Goal: Transaction & Acquisition: Purchase product/service

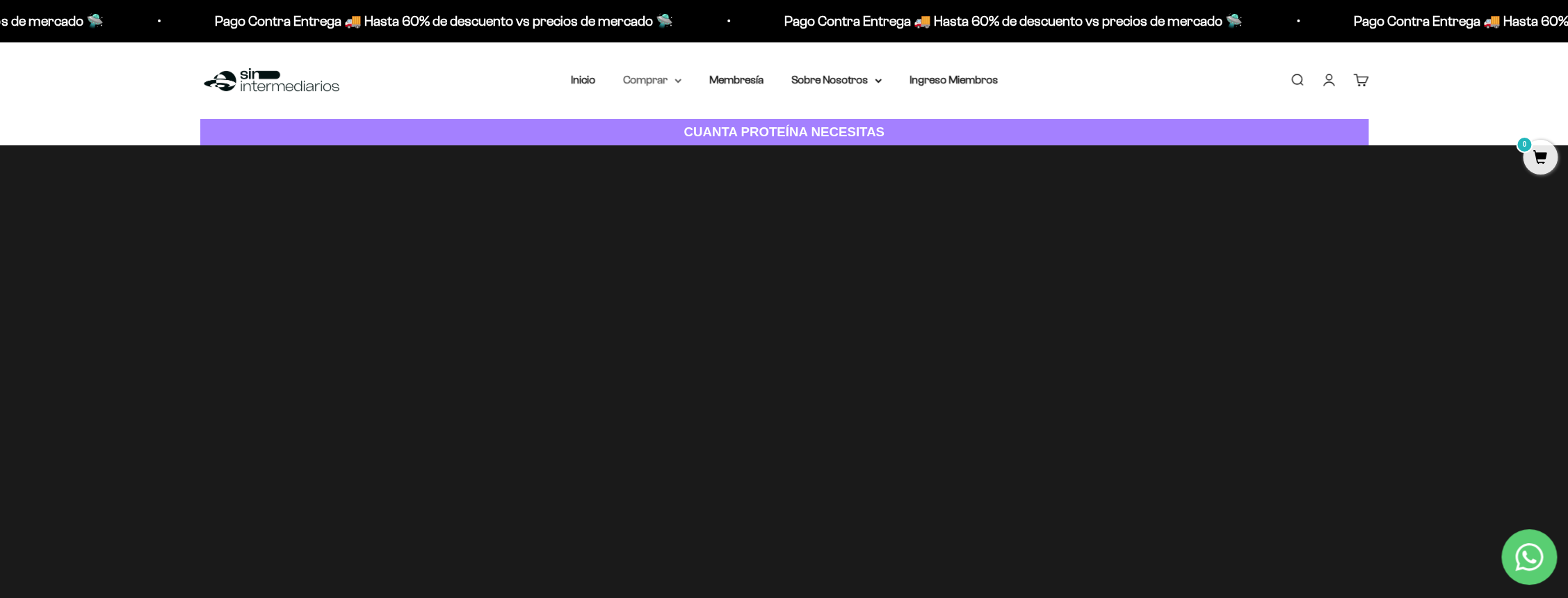
click at [662, 83] on summary "Comprar" at bounding box center [652, 80] width 58 height 18
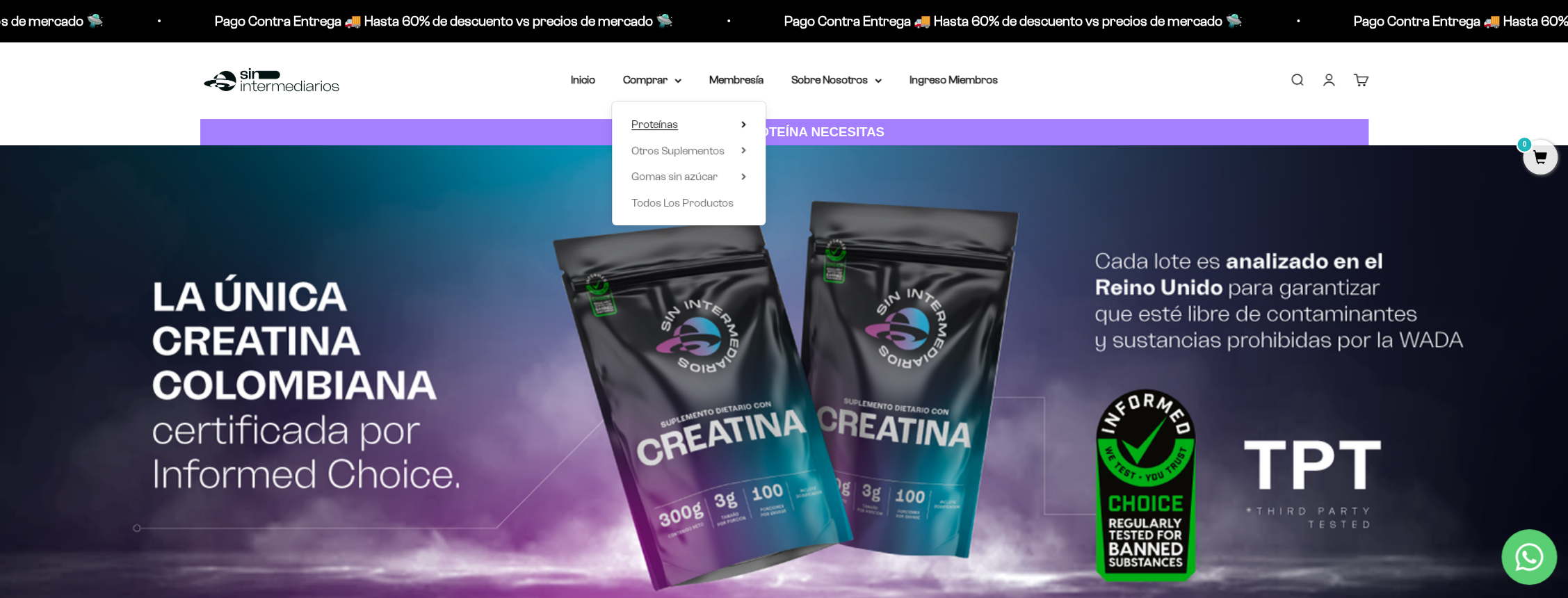
click at [669, 125] on span "Proteínas" at bounding box center [655, 124] width 47 height 12
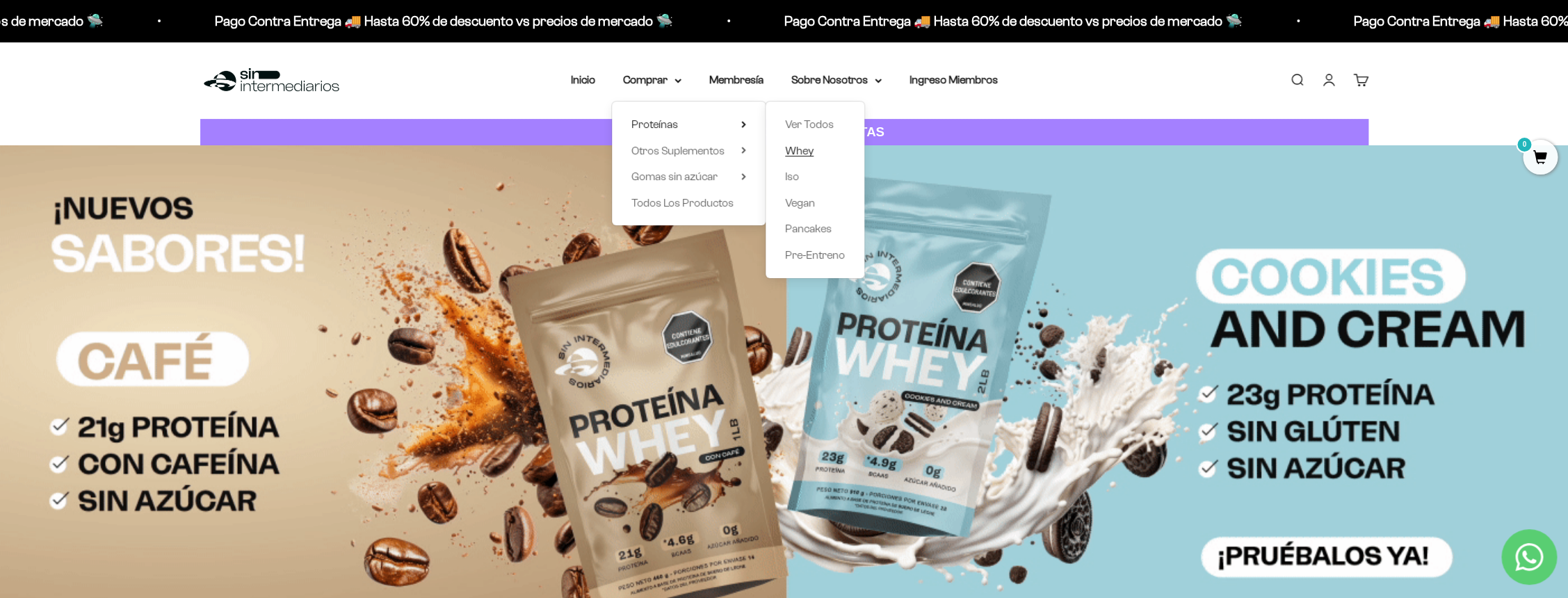
click at [799, 156] on span "Whey" at bounding box center [799, 150] width 29 height 12
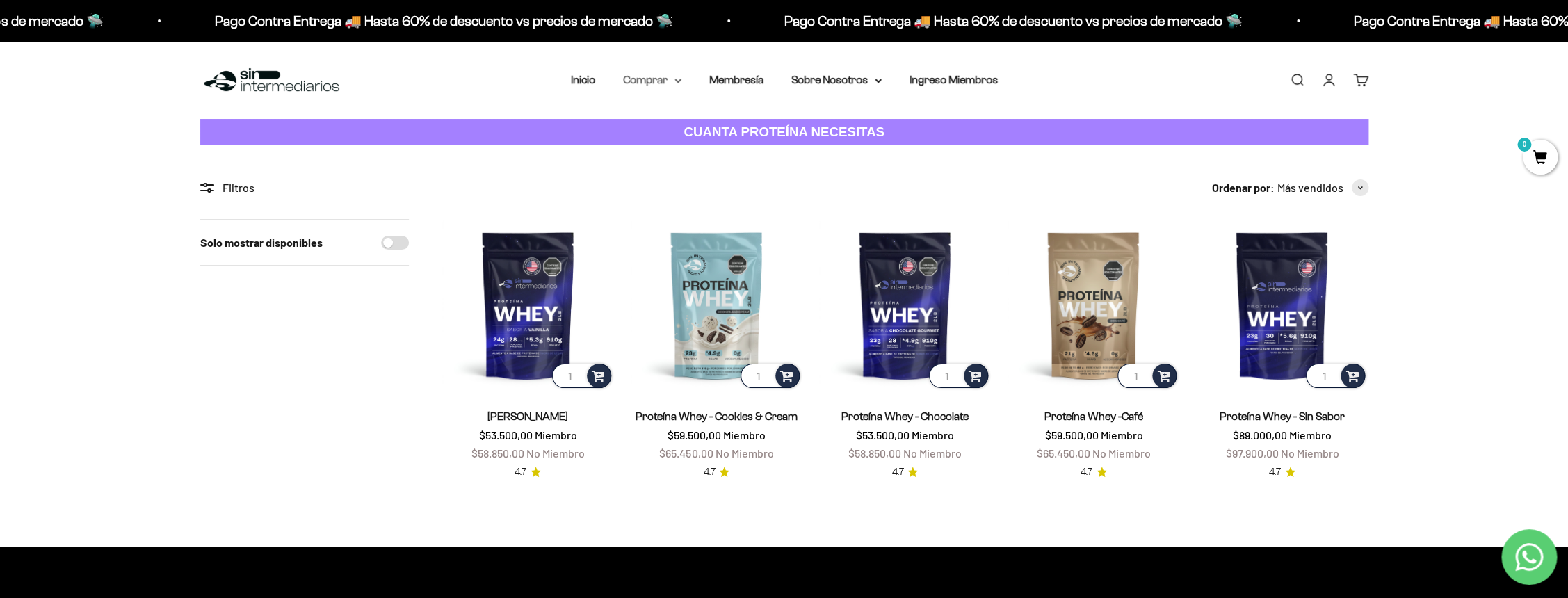
click at [652, 85] on summary "Comprar" at bounding box center [652, 80] width 58 height 18
click at [689, 176] on span "Gomas sin azúcar" at bounding box center [674, 177] width 86 height 12
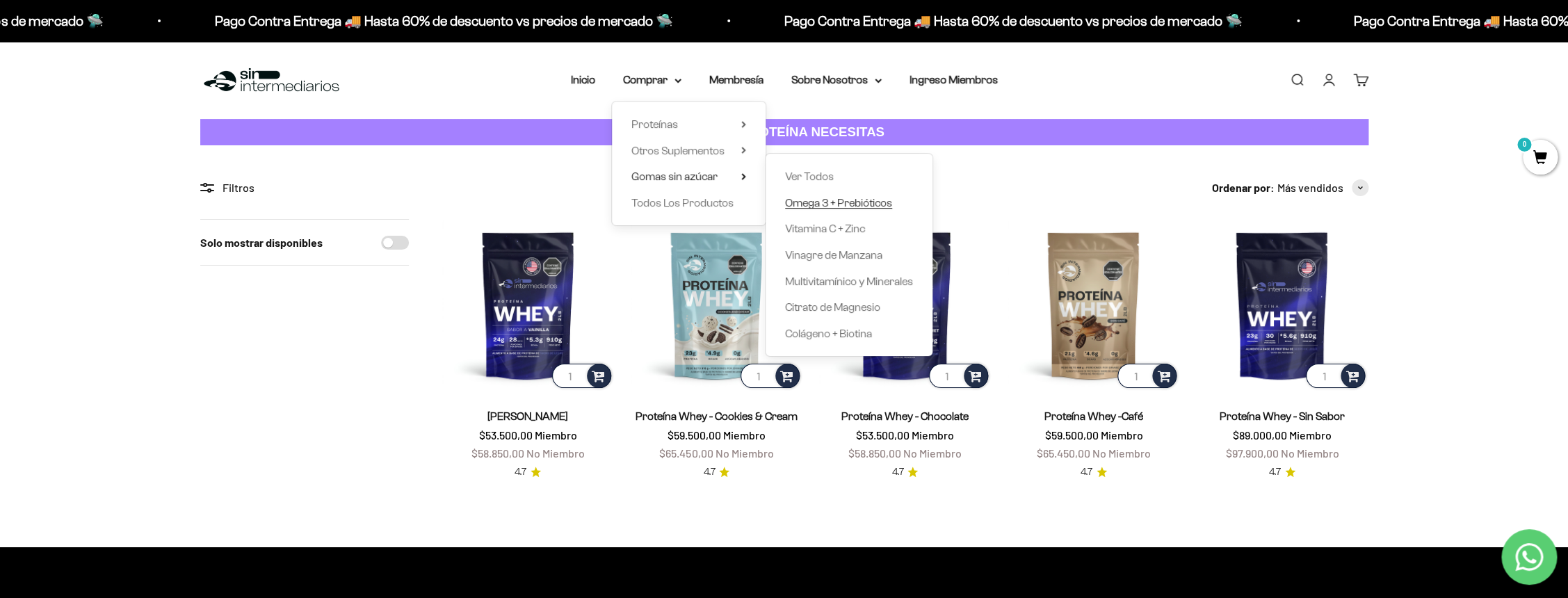
click at [857, 201] on span "Omega 3 + Prebióticos" at bounding box center [838, 203] width 107 height 12
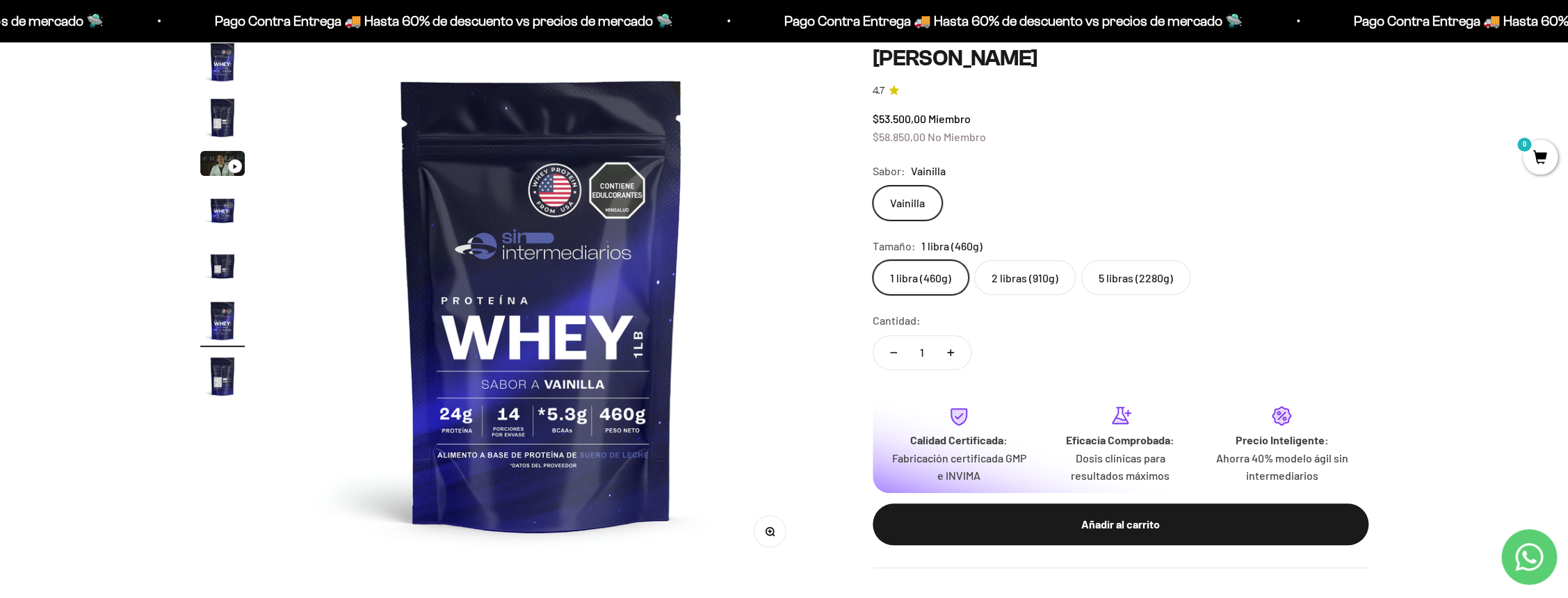
click at [1168, 282] on label "5 libras (2280g)" at bounding box center [1135, 277] width 110 height 35
click at [872, 260] on input "5 libras (2280g)" at bounding box center [872, 259] width 1 height 1
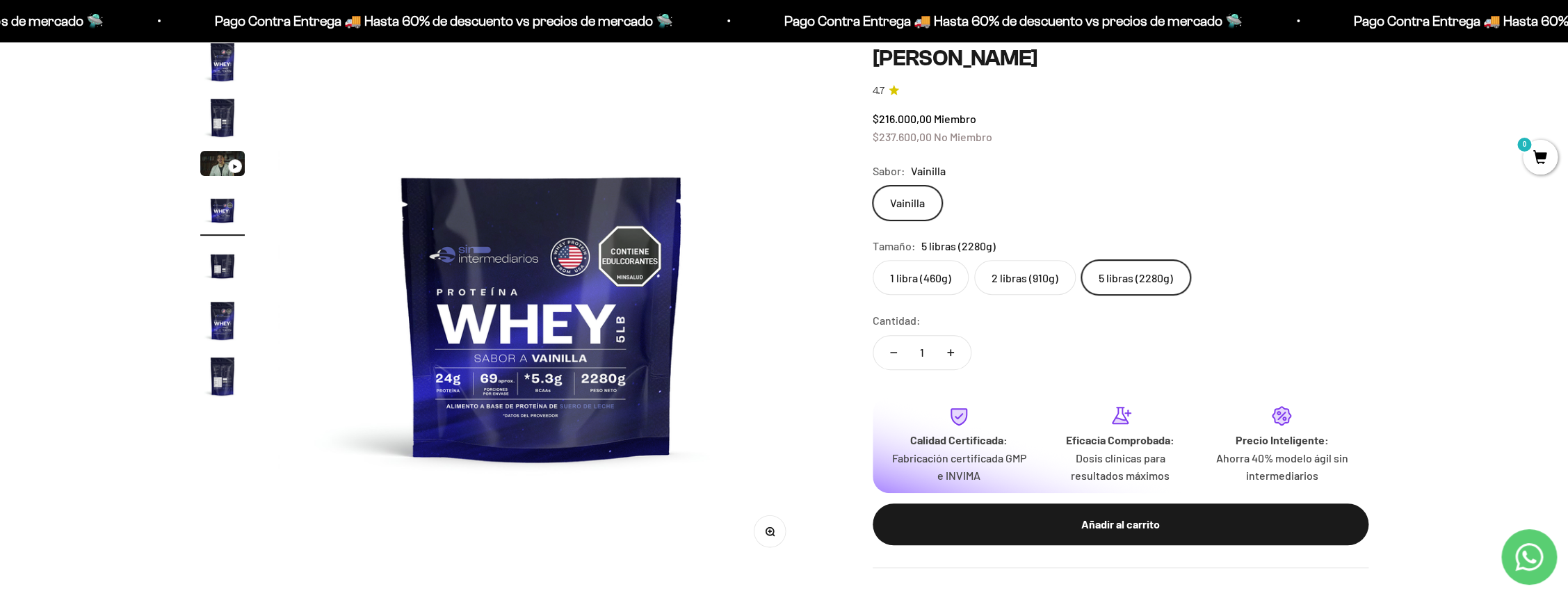
scroll to position [207, 0]
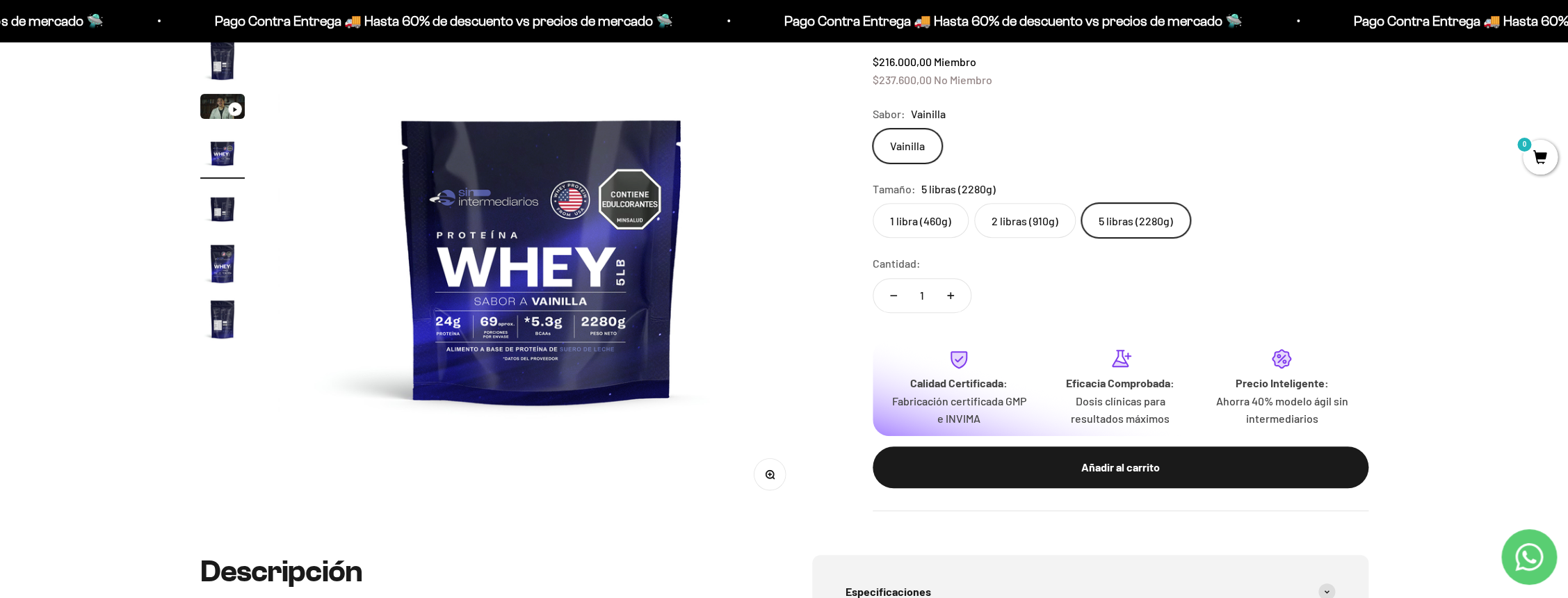
click at [221, 116] on img "Ir al artículo 3" at bounding box center [222, 106] width 45 height 25
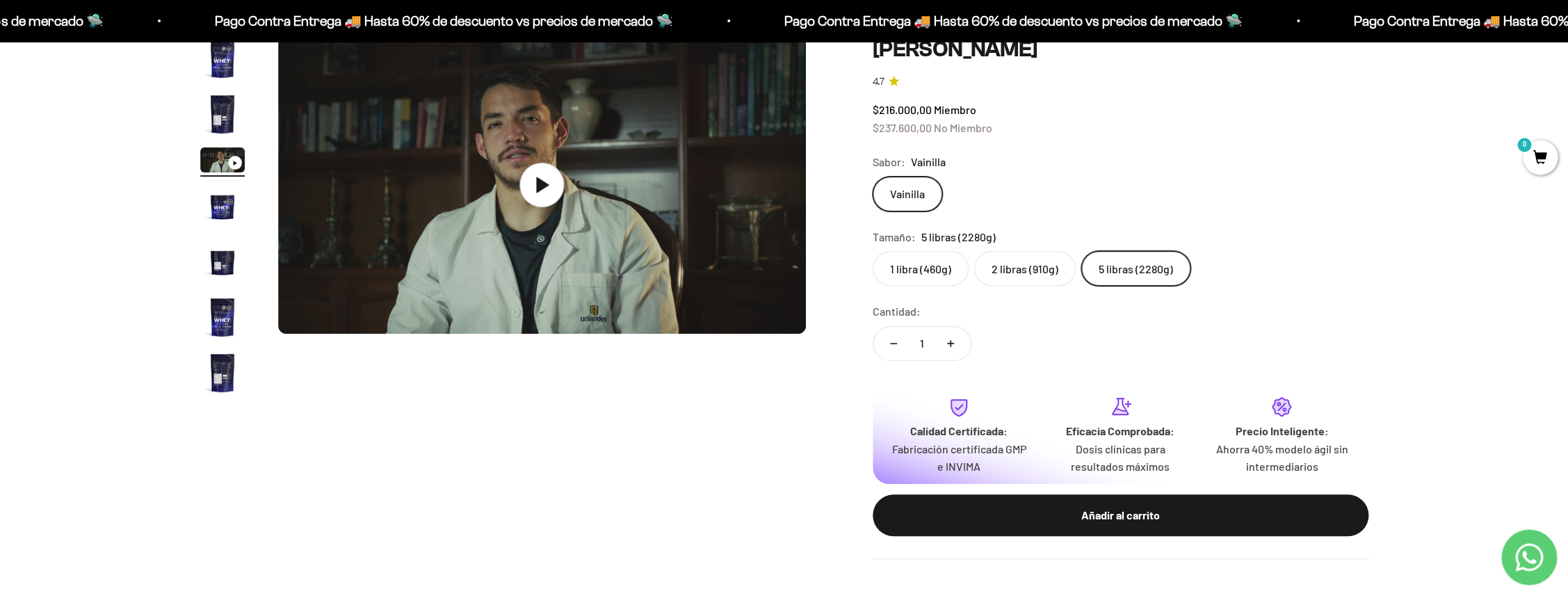
scroll to position [132, 0]
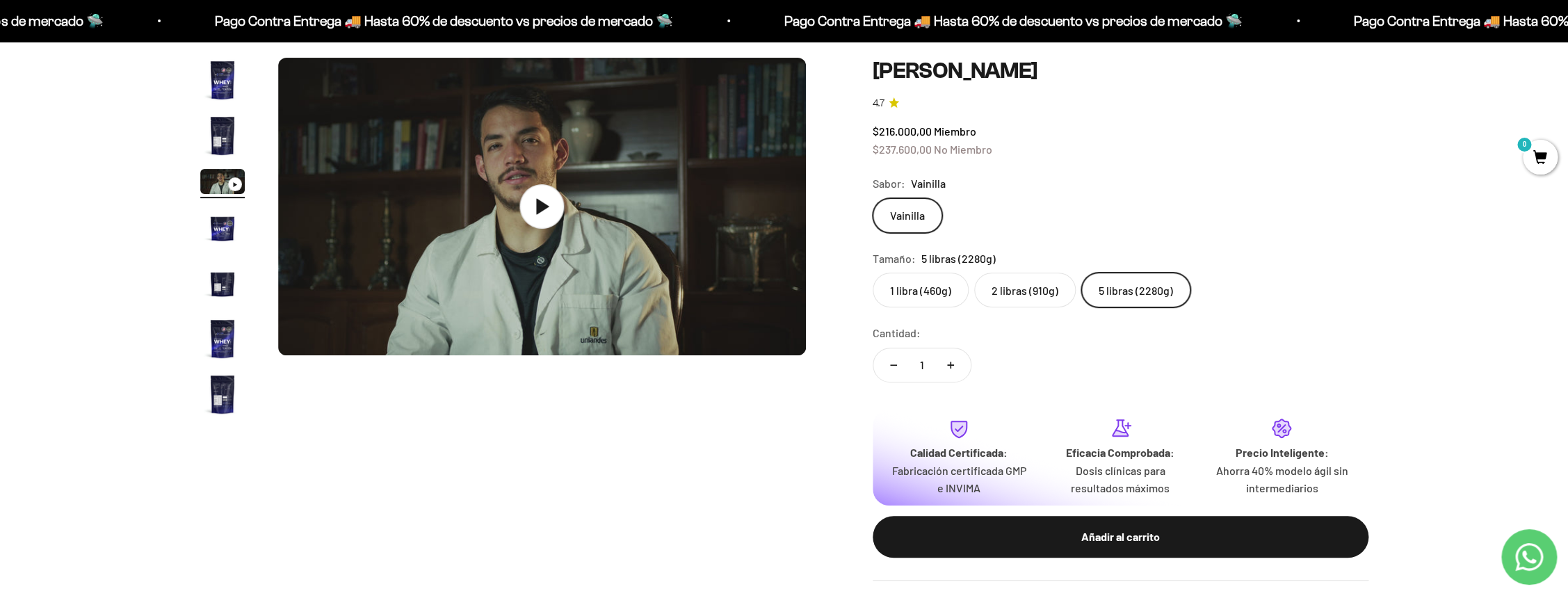
click at [225, 141] on img "Ir al artículo 2" at bounding box center [222, 135] width 45 height 45
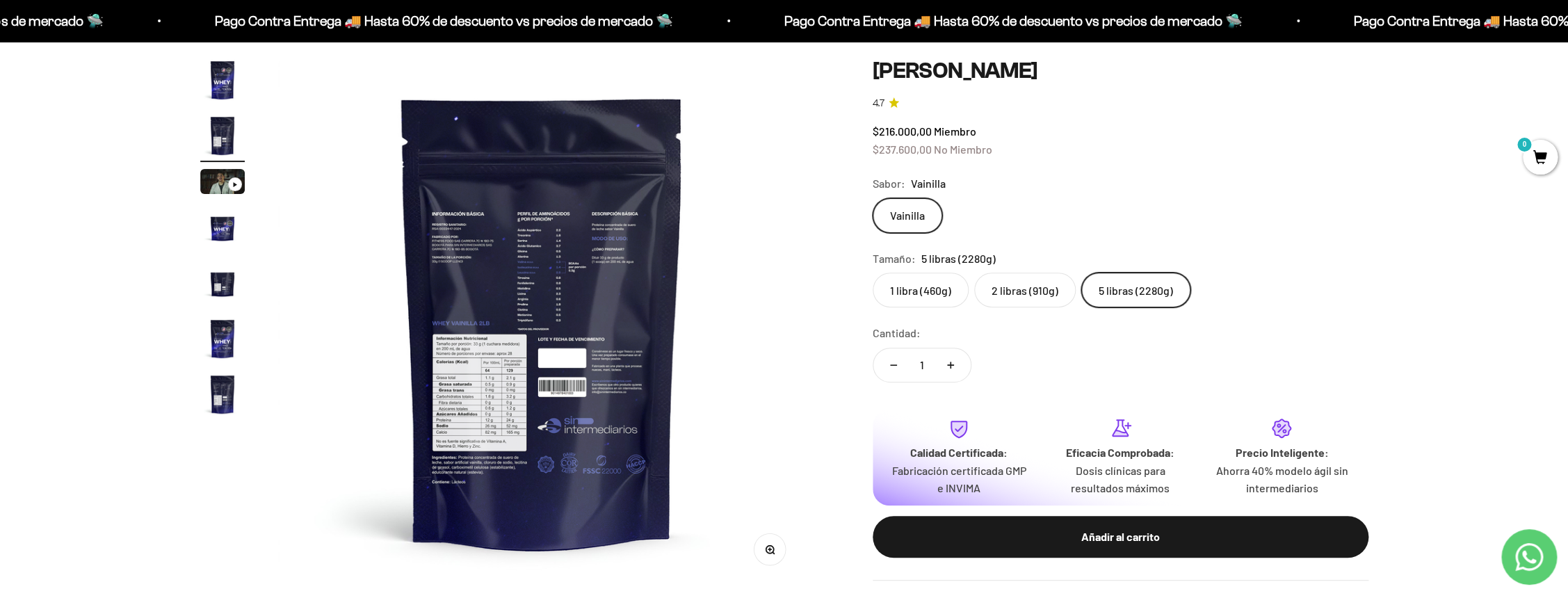
click at [501, 223] on img at bounding box center [542, 321] width 528 height 528
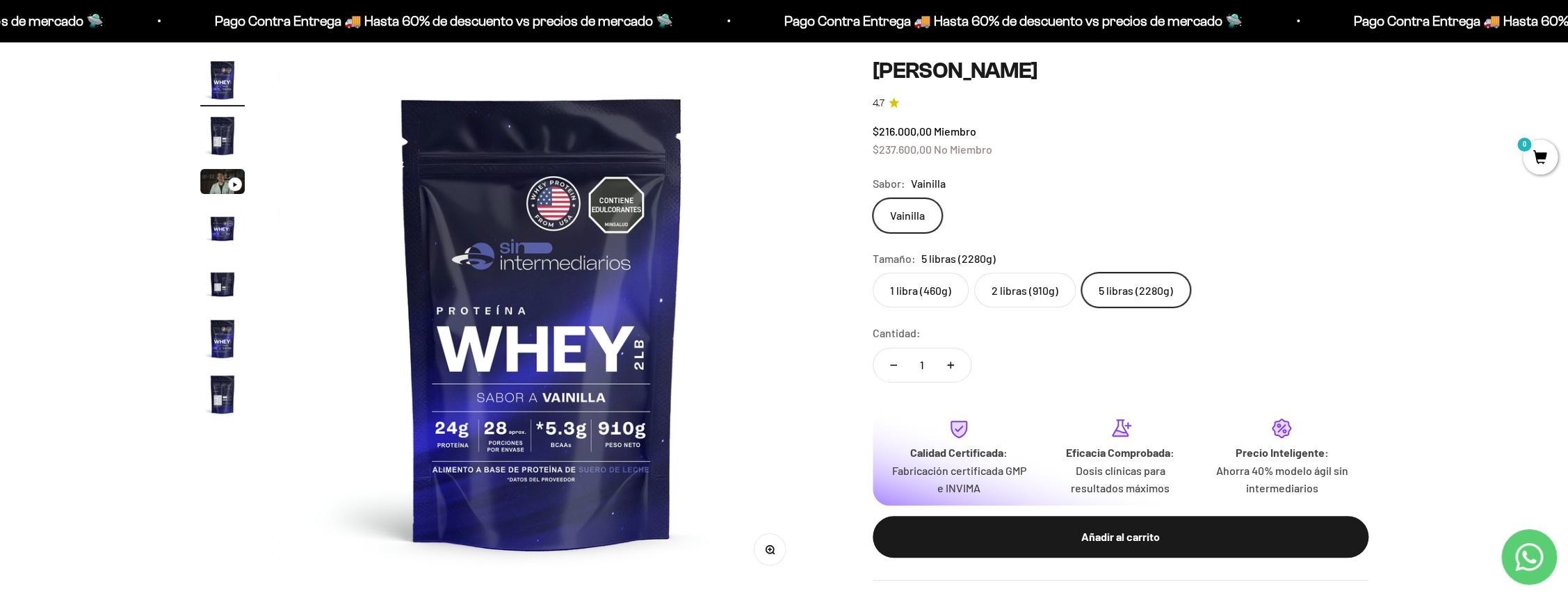
scroll to position [0, 0]
click at [216, 331] on img "Ir al artículo 6" at bounding box center [222, 338] width 45 height 45
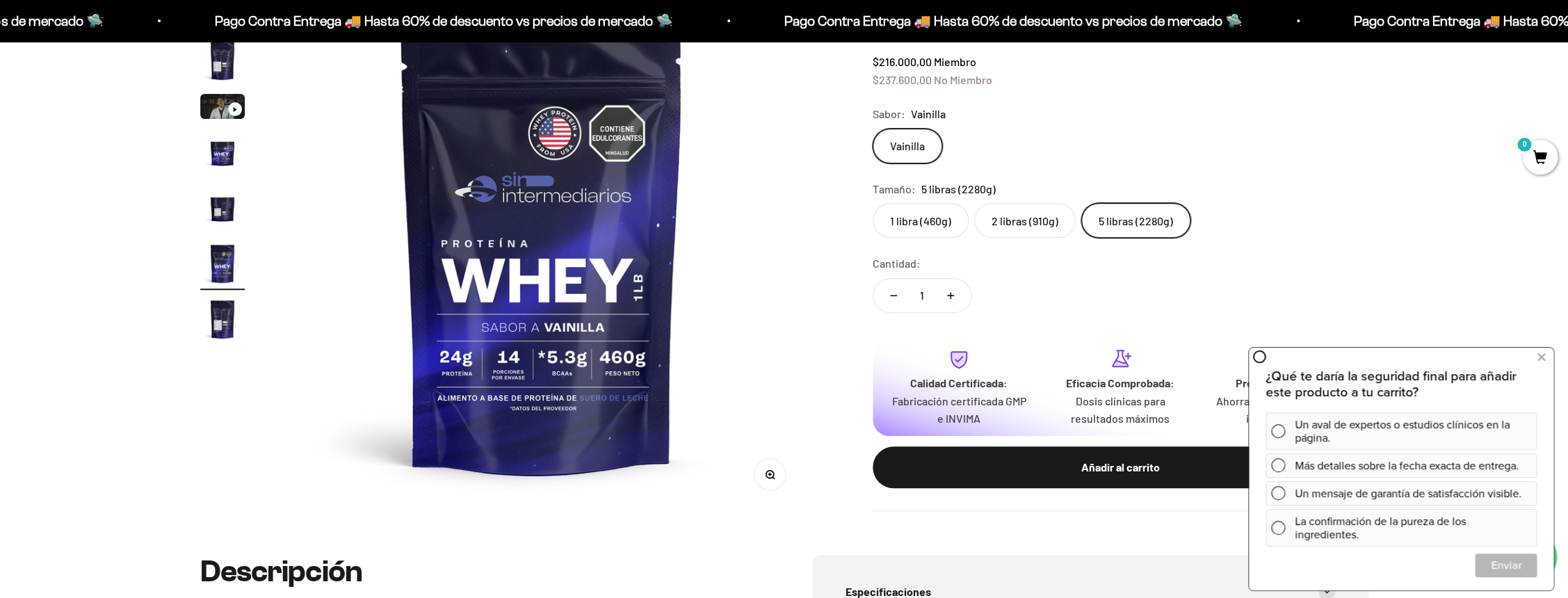
scroll to position [57, 0]
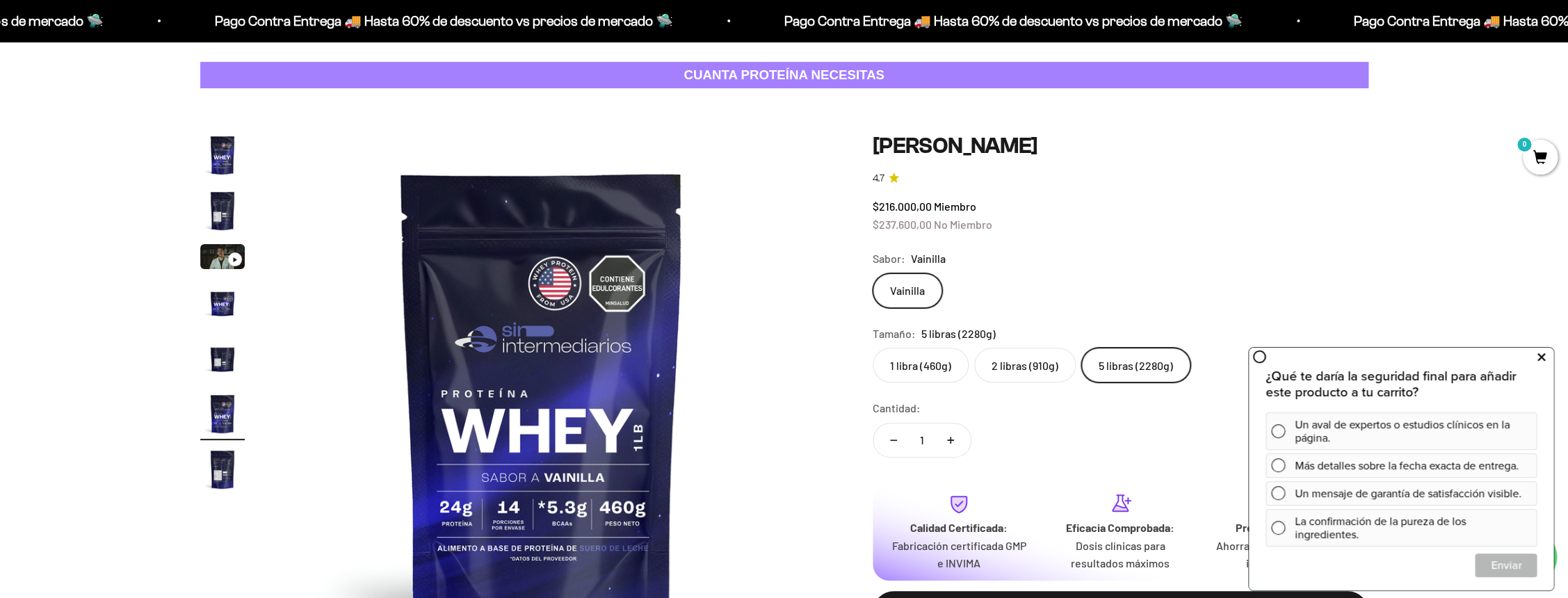
click at [1534, 356] on button at bounding box center [1540, 356] width 25 height 22
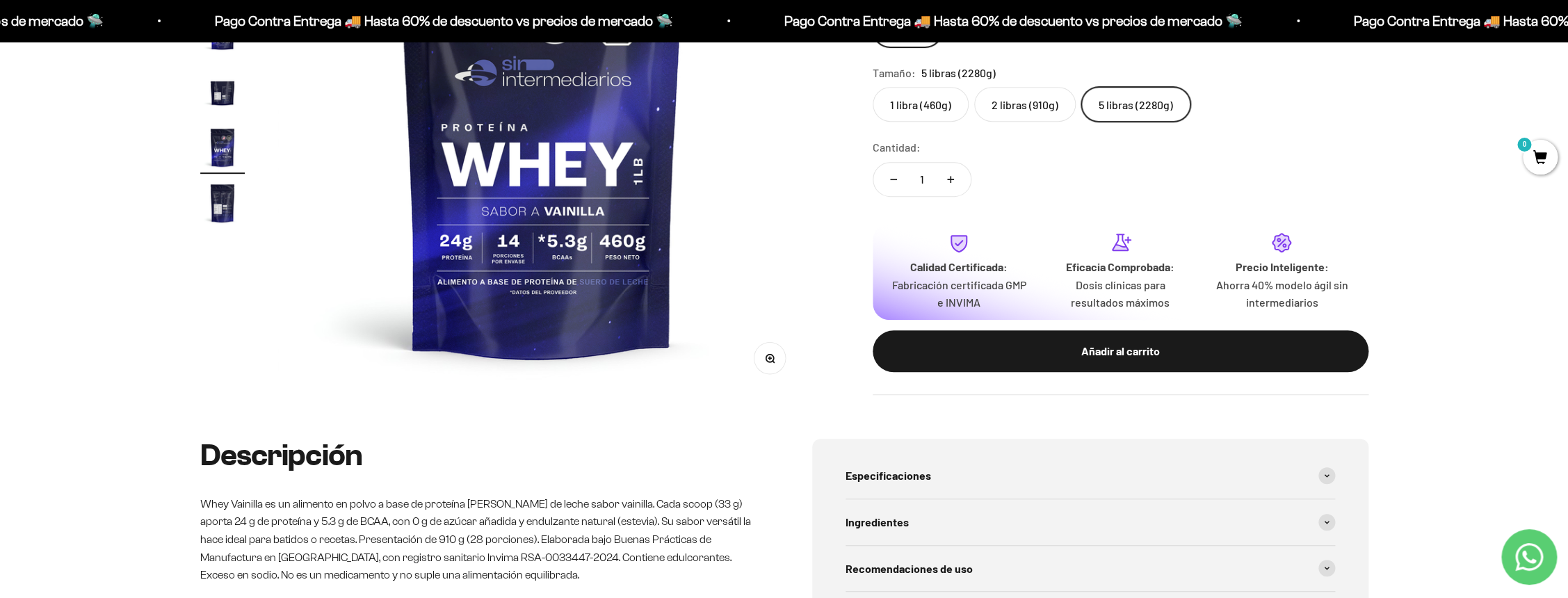
scroll to position [273, 0]
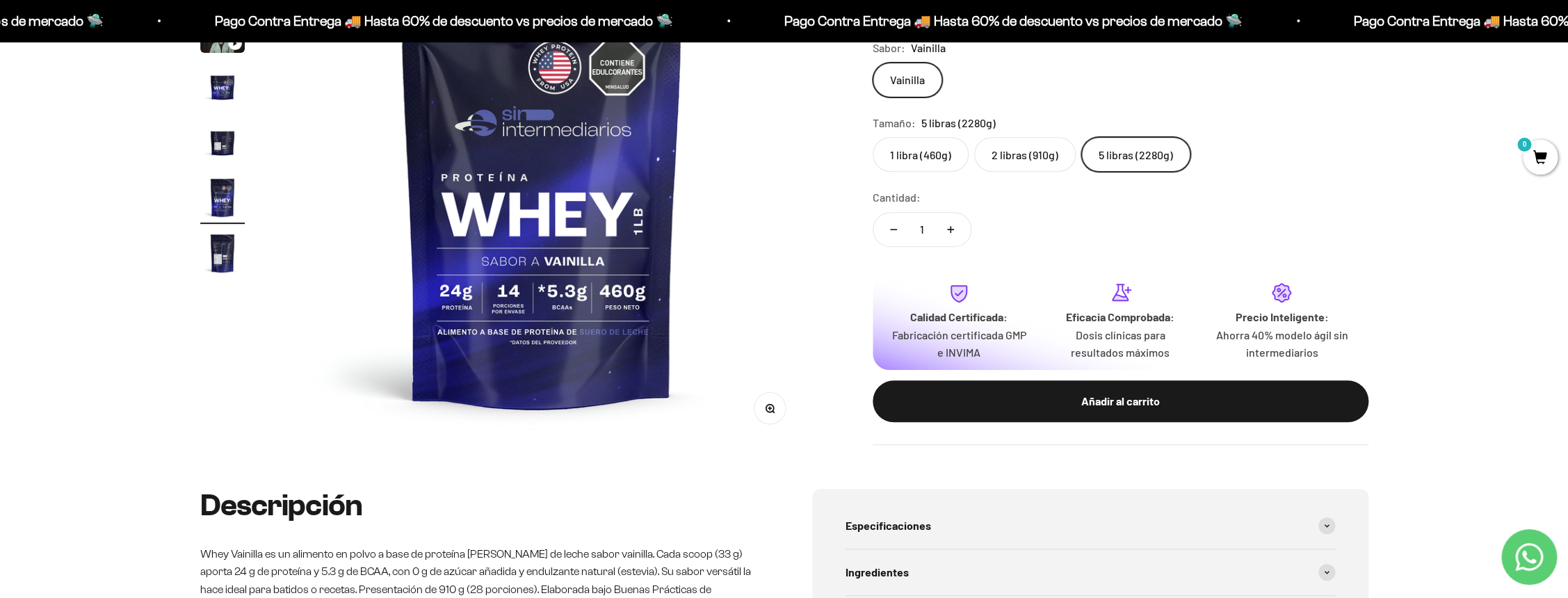
click at [221, 267] on img "Ir al artículo 7" at bounding box center [222, 253] width 45 height 45
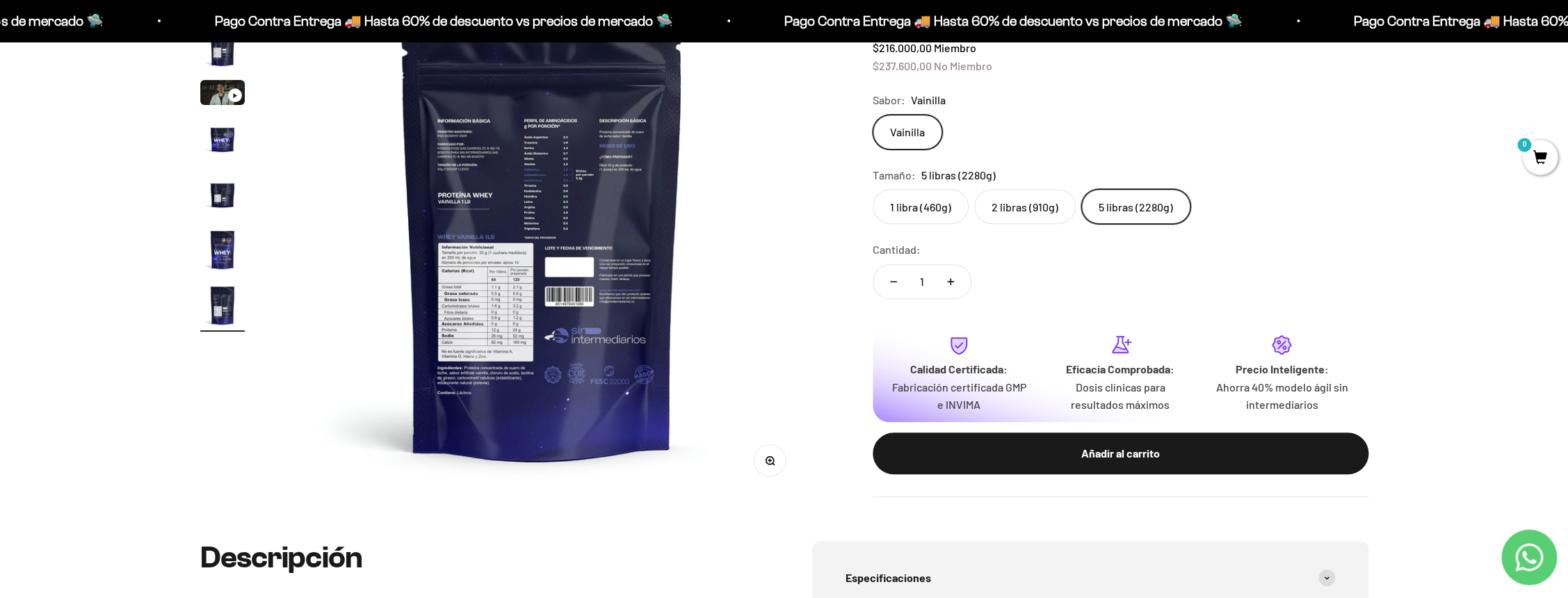
scroll to position [25, 0]
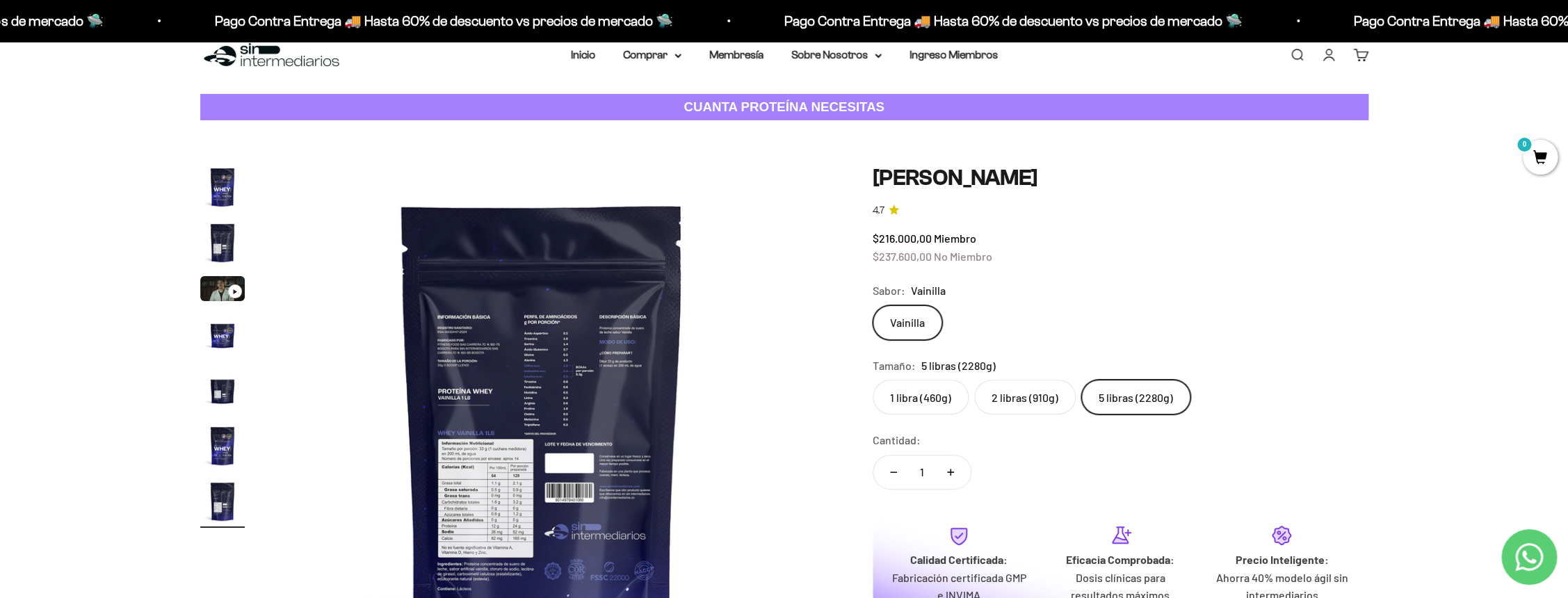
click at [459, 322] on img at bounding box center [542, 428] width 528 height 528
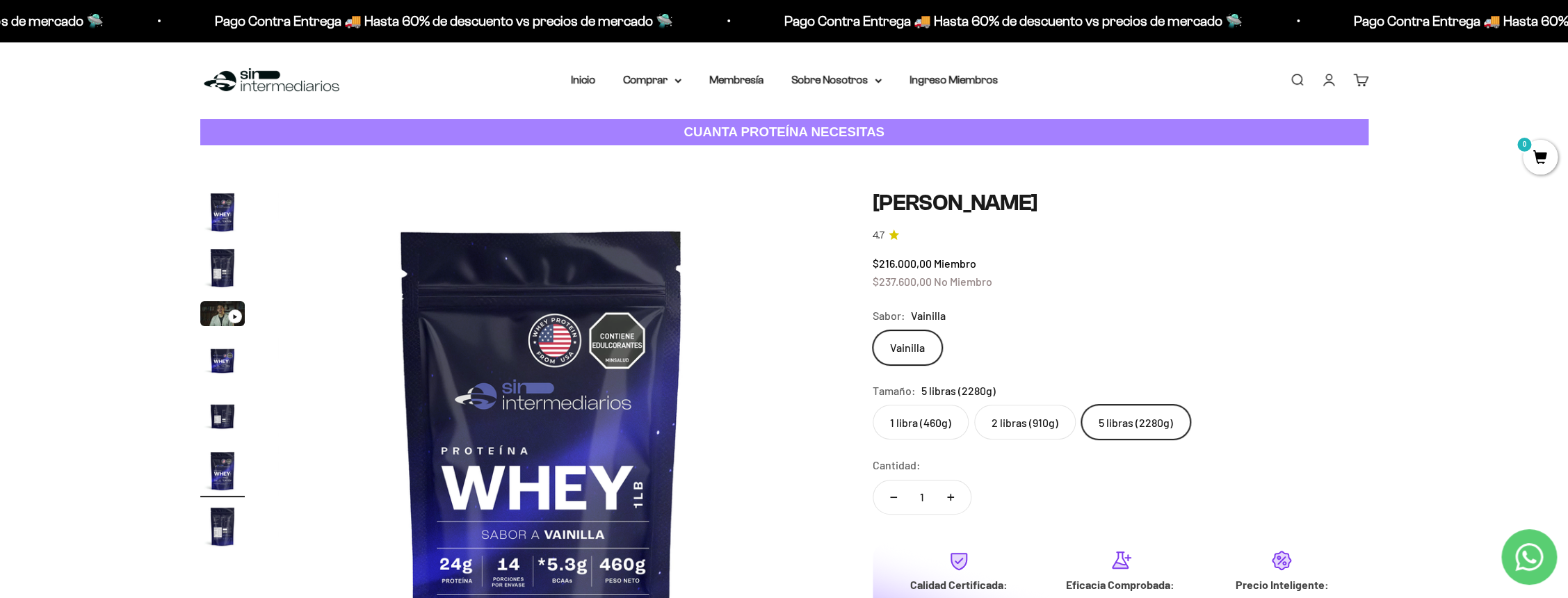
scroll to position [0, 2723]
click at [208, 404] on img "Ir al artículo 5" at bounding box center [222, 415] width 45 height 45
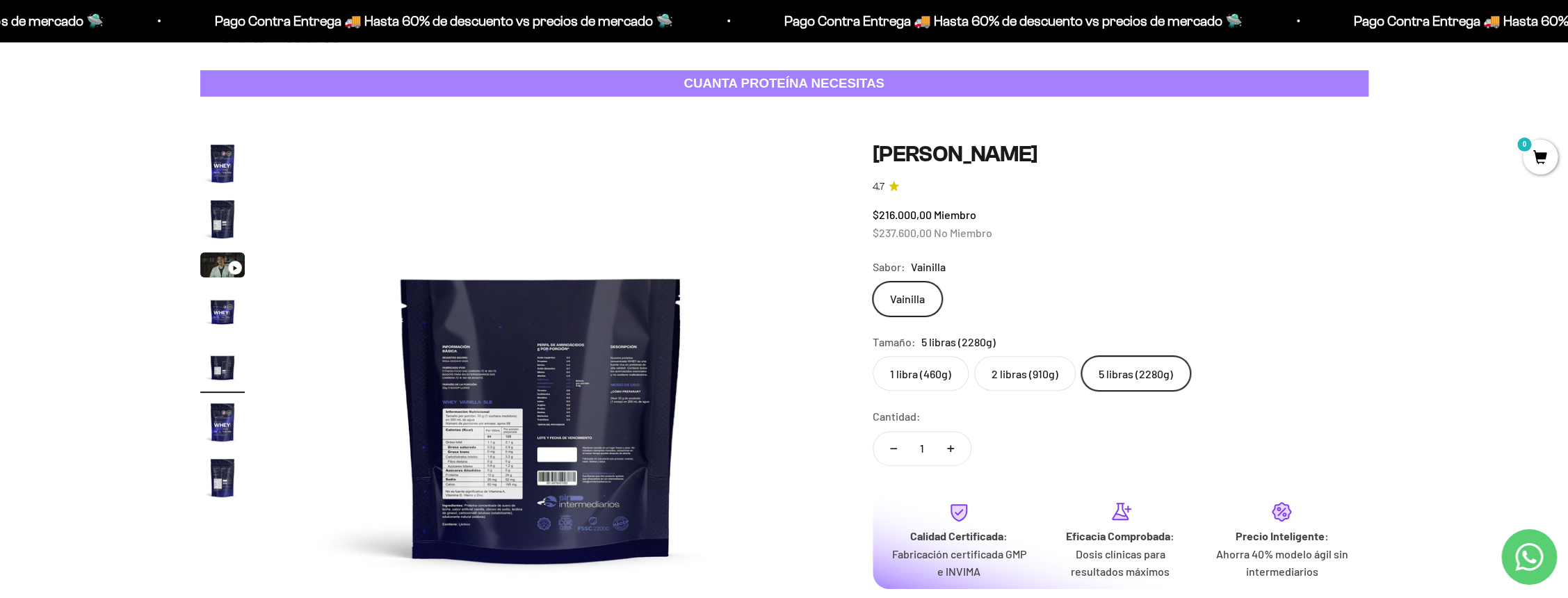
scroll to position [75, 0]
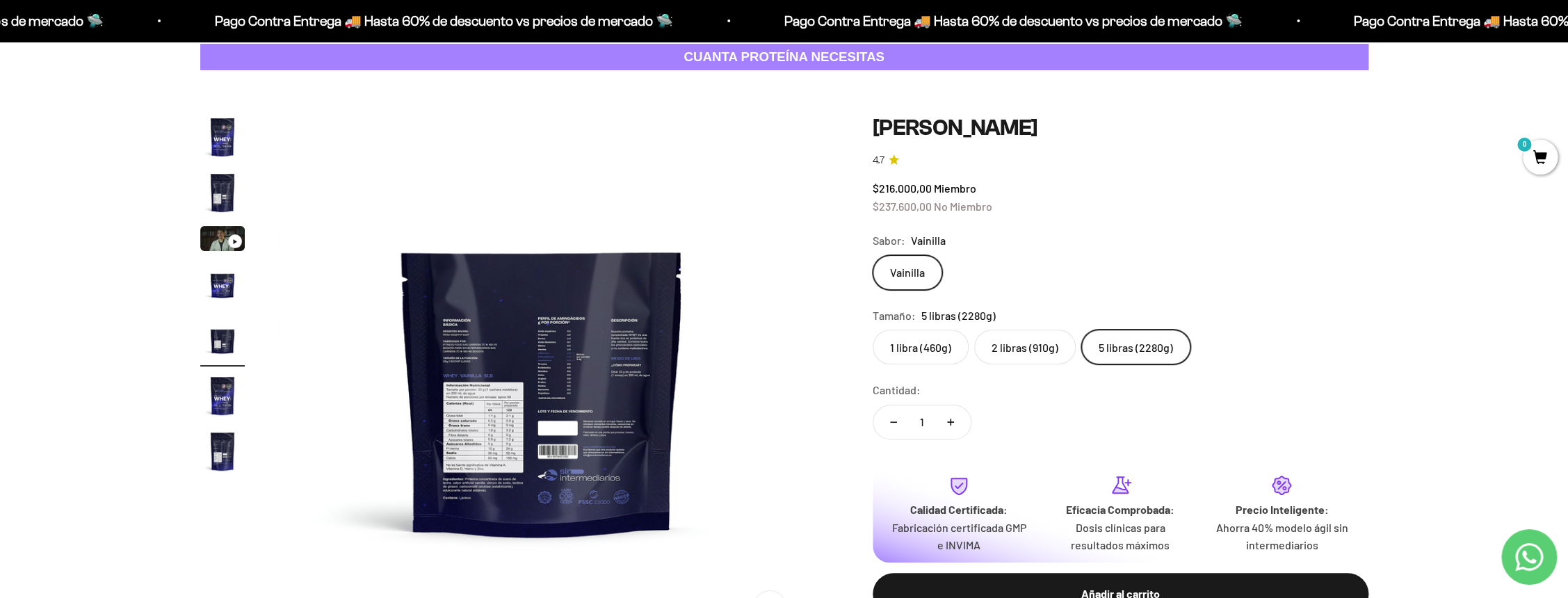
click at [467, 291] on img at bounding box center [542, 378] width 528 height 528
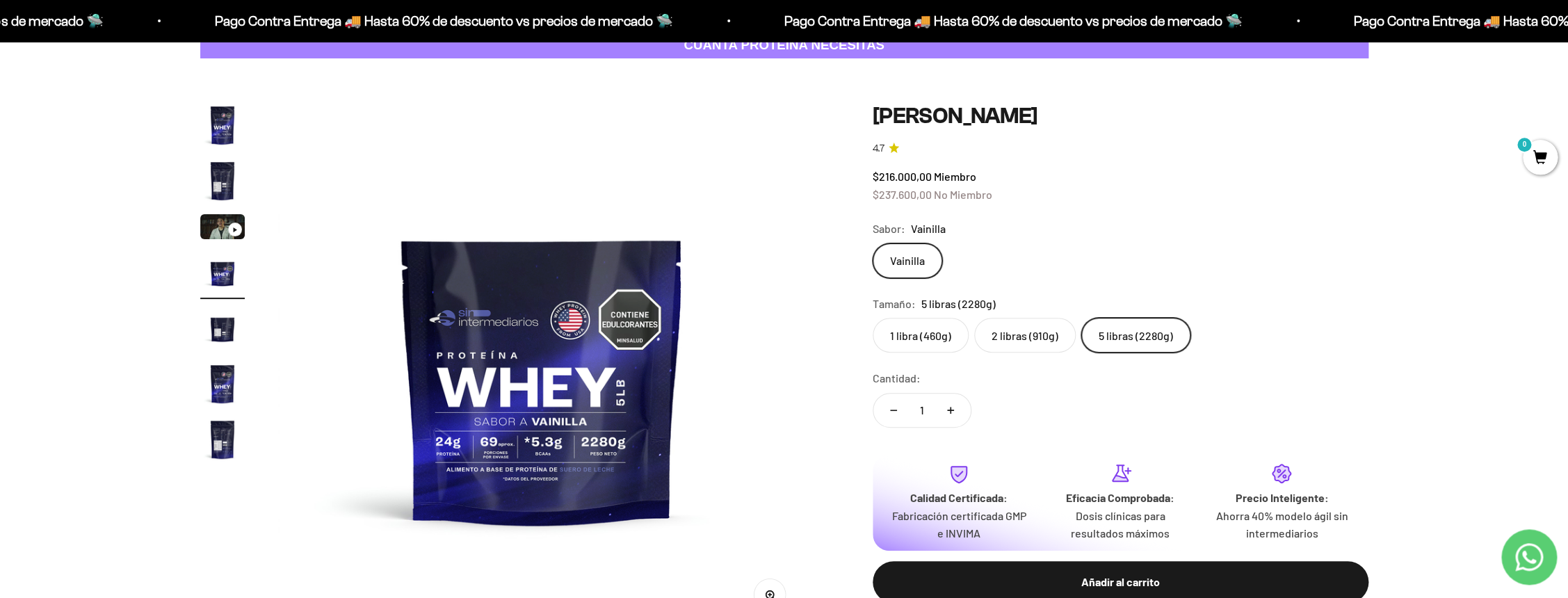
scroll to position [84, 0]
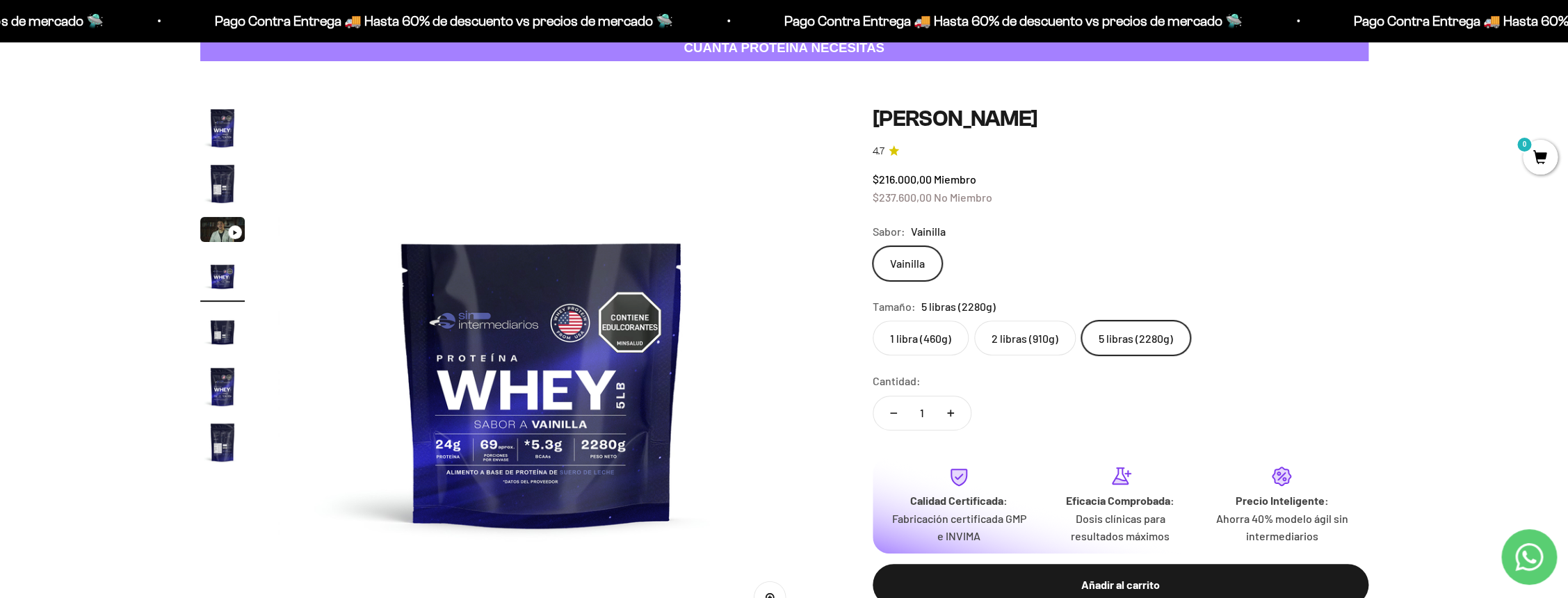
click at [223, 338] on img "Ir al artículo 5" at bounding box center [222, 331] width 45 height 45
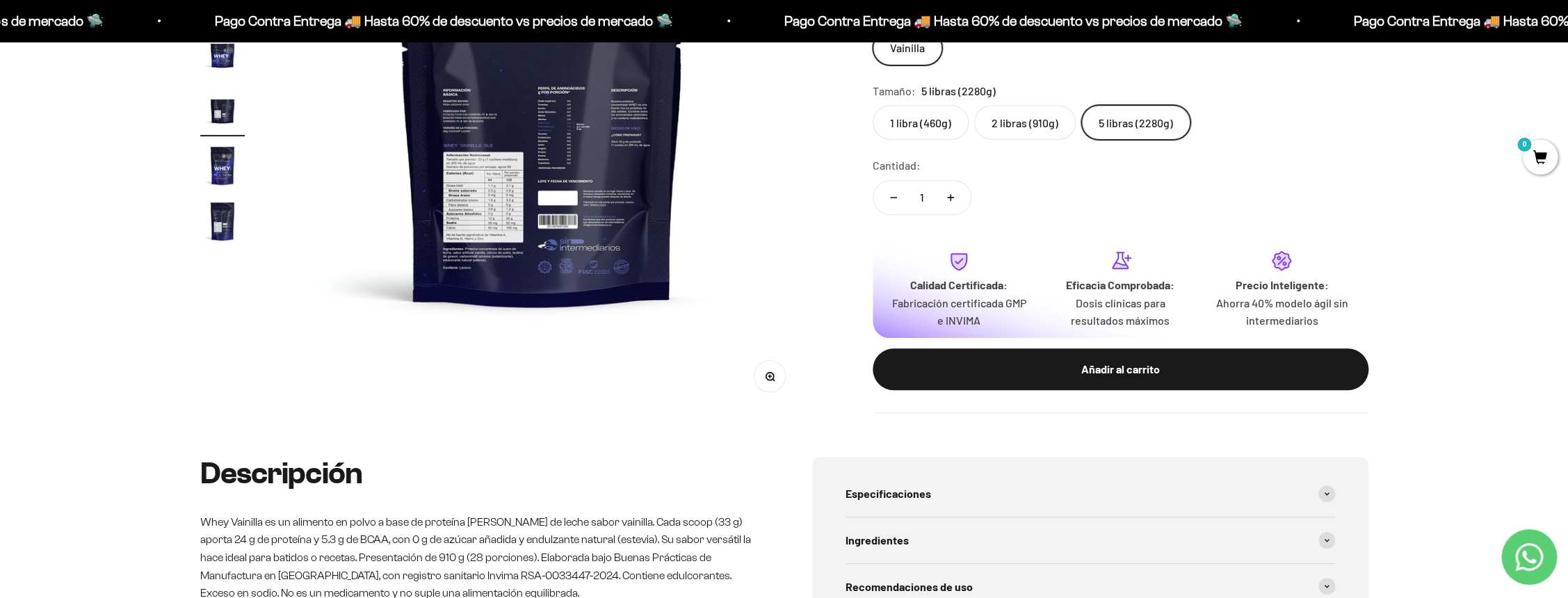
scroll to position [227, 0]
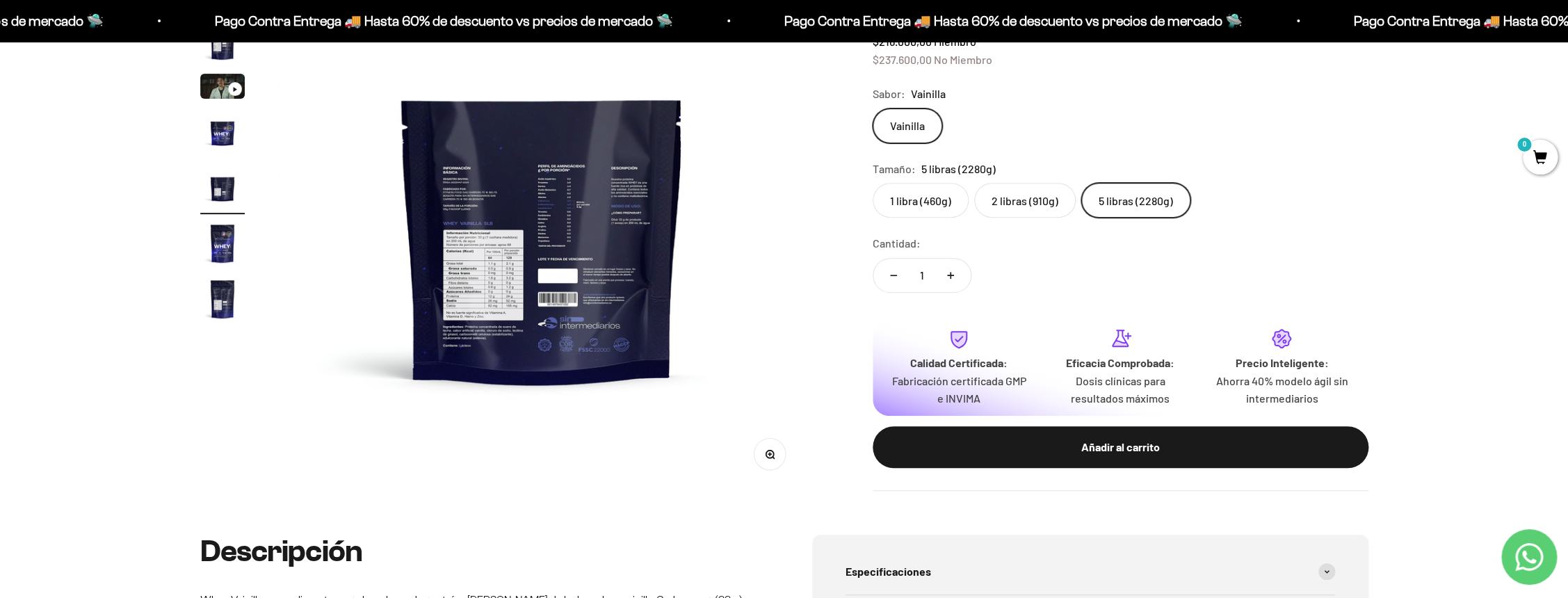
click at [928, 205] on label "1 libra (460g)" at bounding box center [920, 200] width 96 height 35
click at [928, 207] on label "1 libra (460g)" at bounding box center [920, 200] width 96 height 35
click at [872, 183] on input "1 libra (460g)" at bounding box center [872, 182] width 1 height 1
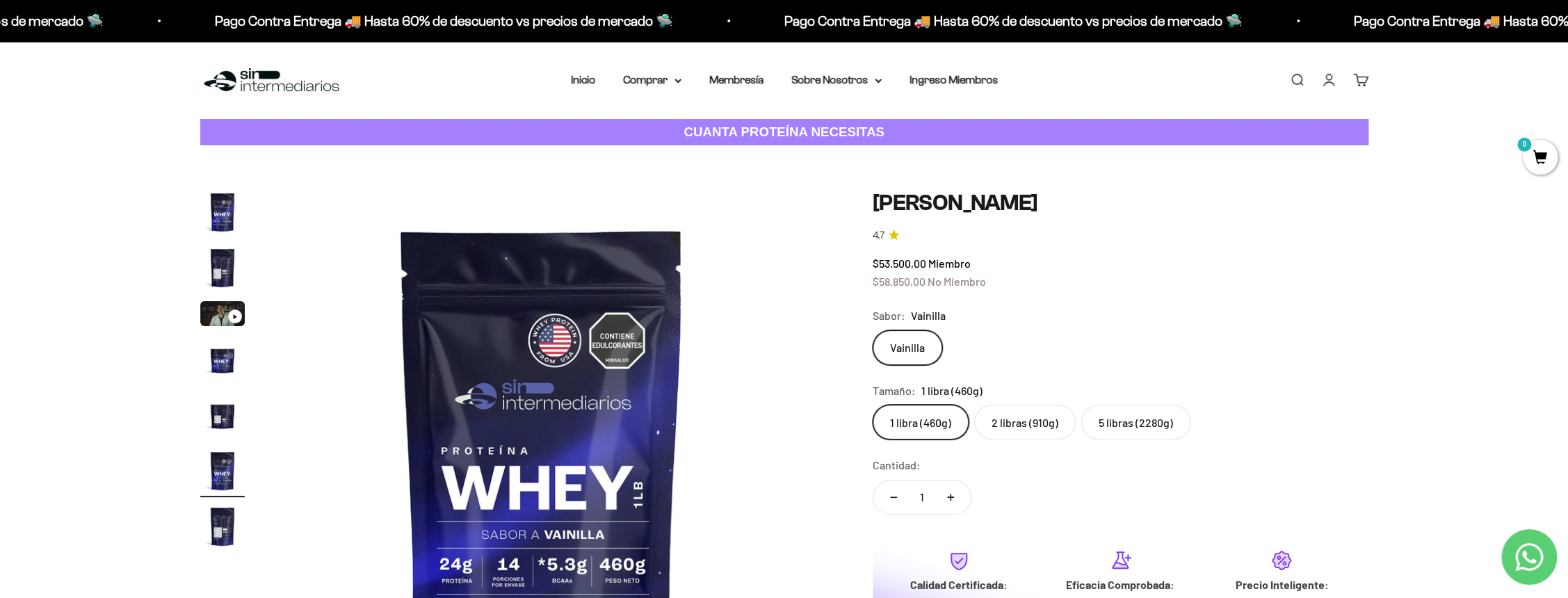
click at [224, 419] on img "Ir al artículo 5" at bounding box center [222, 415] width 45 height 45
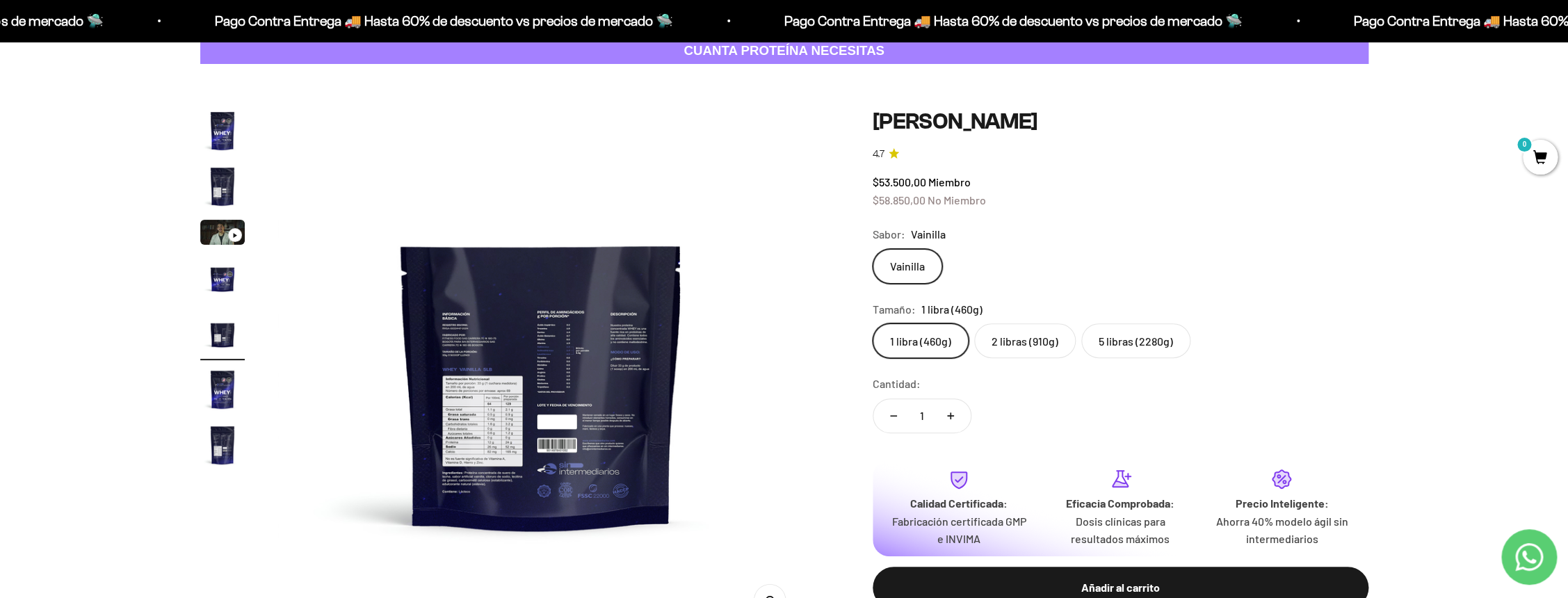
scroll to position [0, 2178]
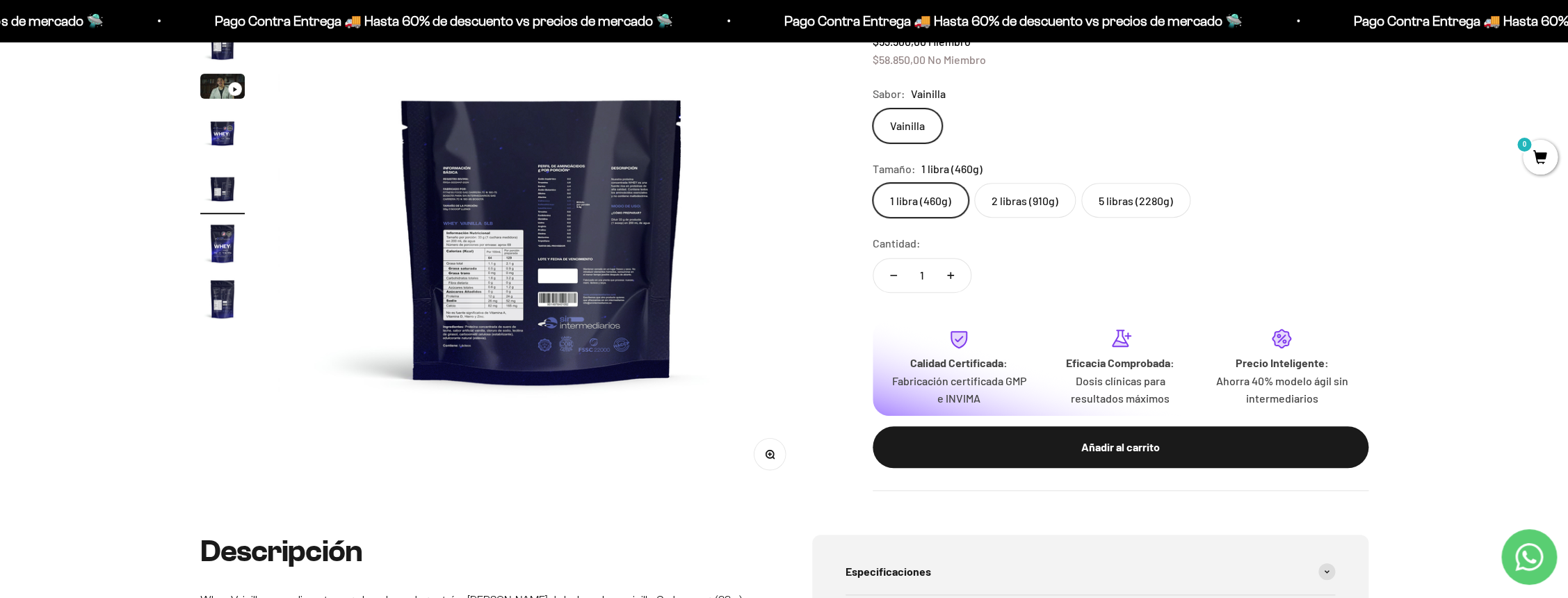
click at [779, 411] on img at bounding box center [542, 226] width 528 height 528
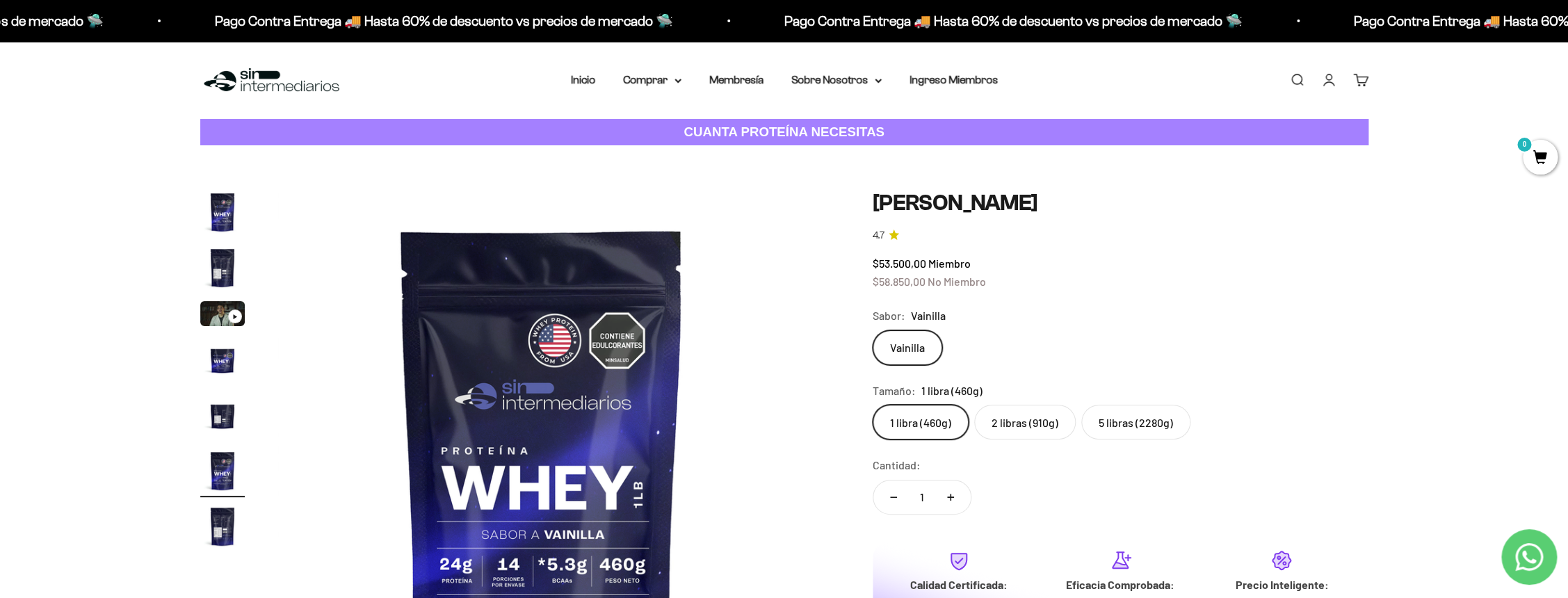
drag, startPoint x: 225, startPoint y: 415, endPoint x: 261, endPoint y: 423, distance: 36.9
click at [224, 415] on img "Ir al artículo 5" at bounding box center [222, 415] width 45 height 45
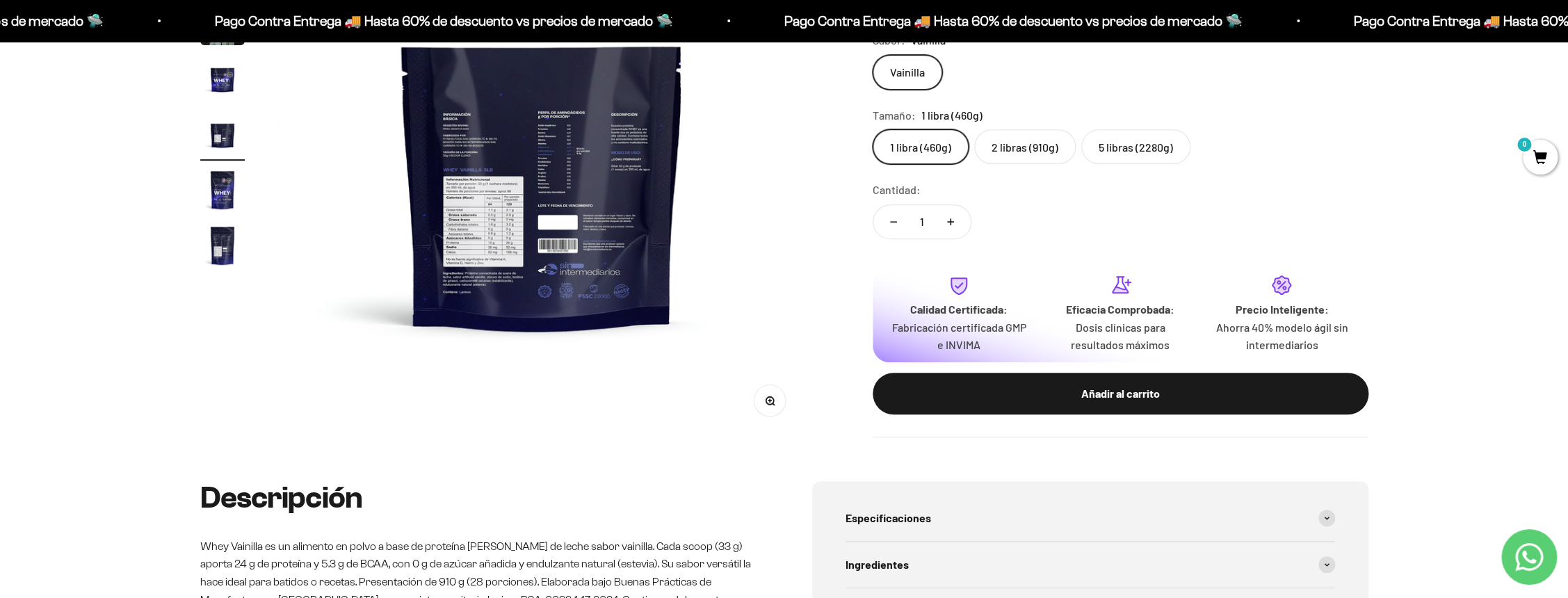
click at [771, 404] on icon "button" at bounding box center [770, 401] width 10 height 10
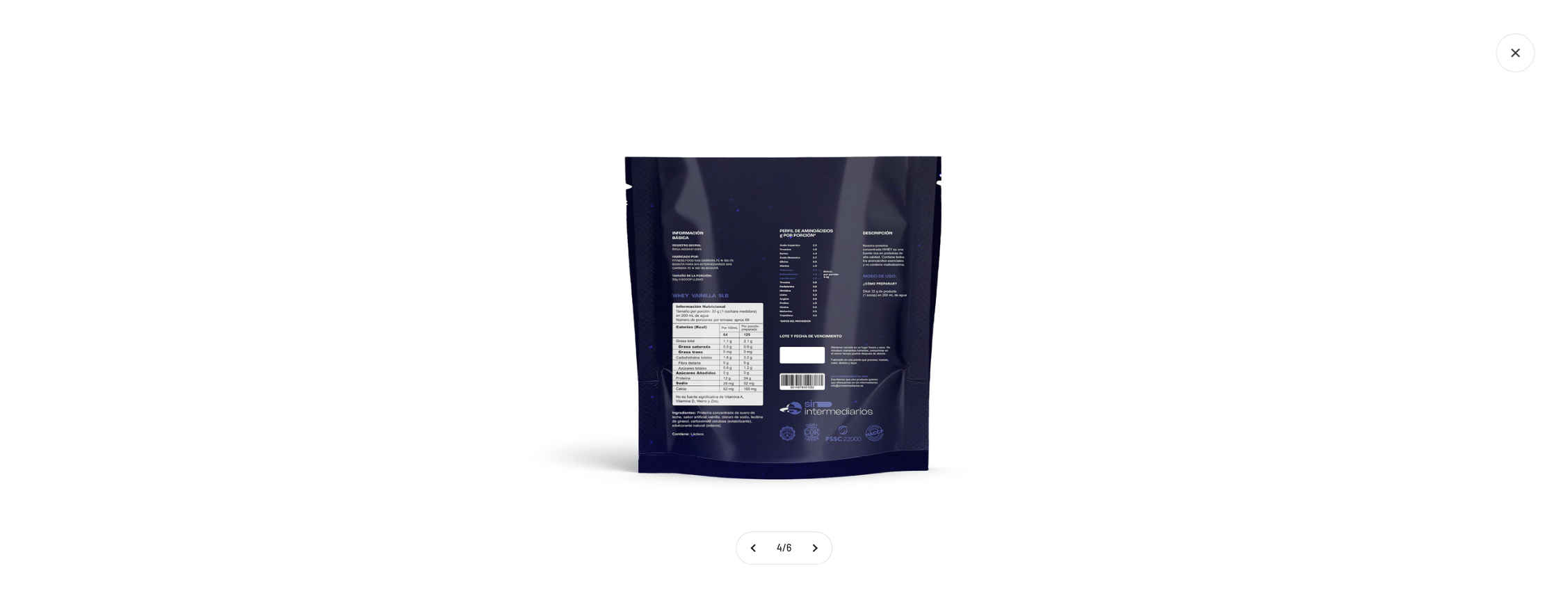
click at [775, 302] on img at bounding box center [785, 299] width 598 height 598
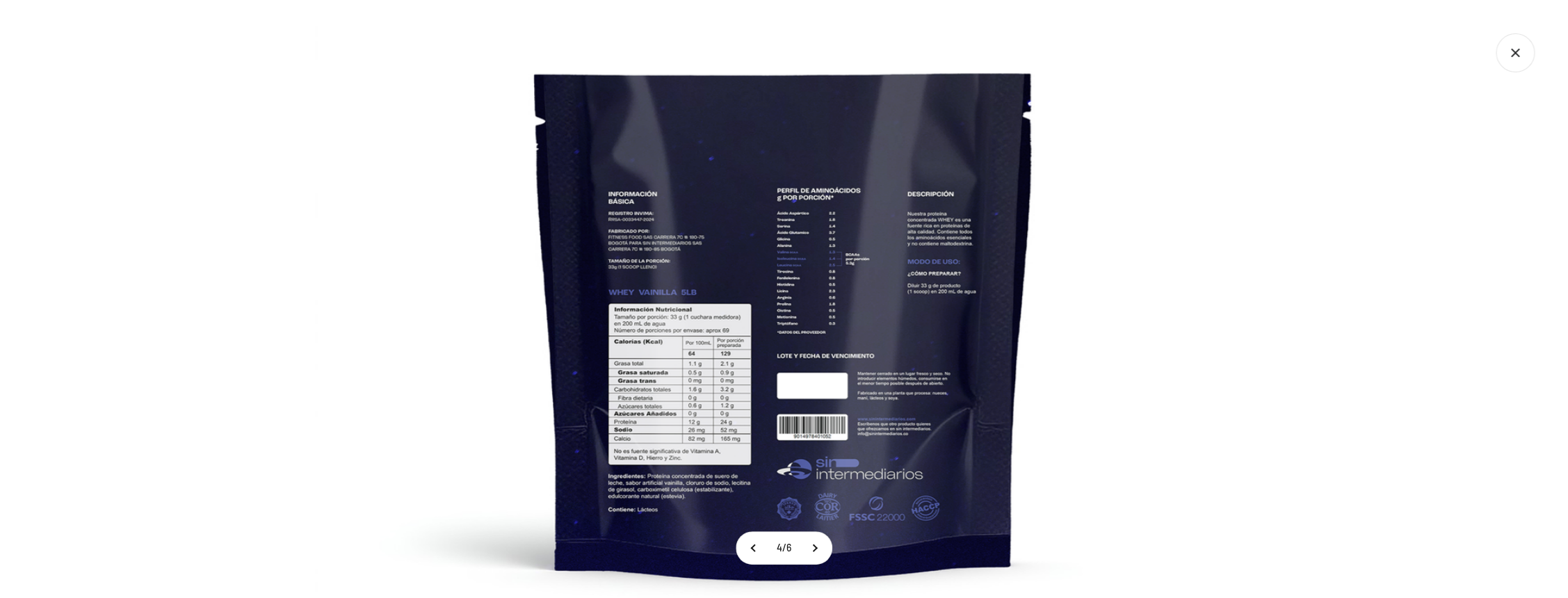
click at [1507, 58] on icon "Cerrar galería" at bounding box center [1515, 53] width 39 height 39
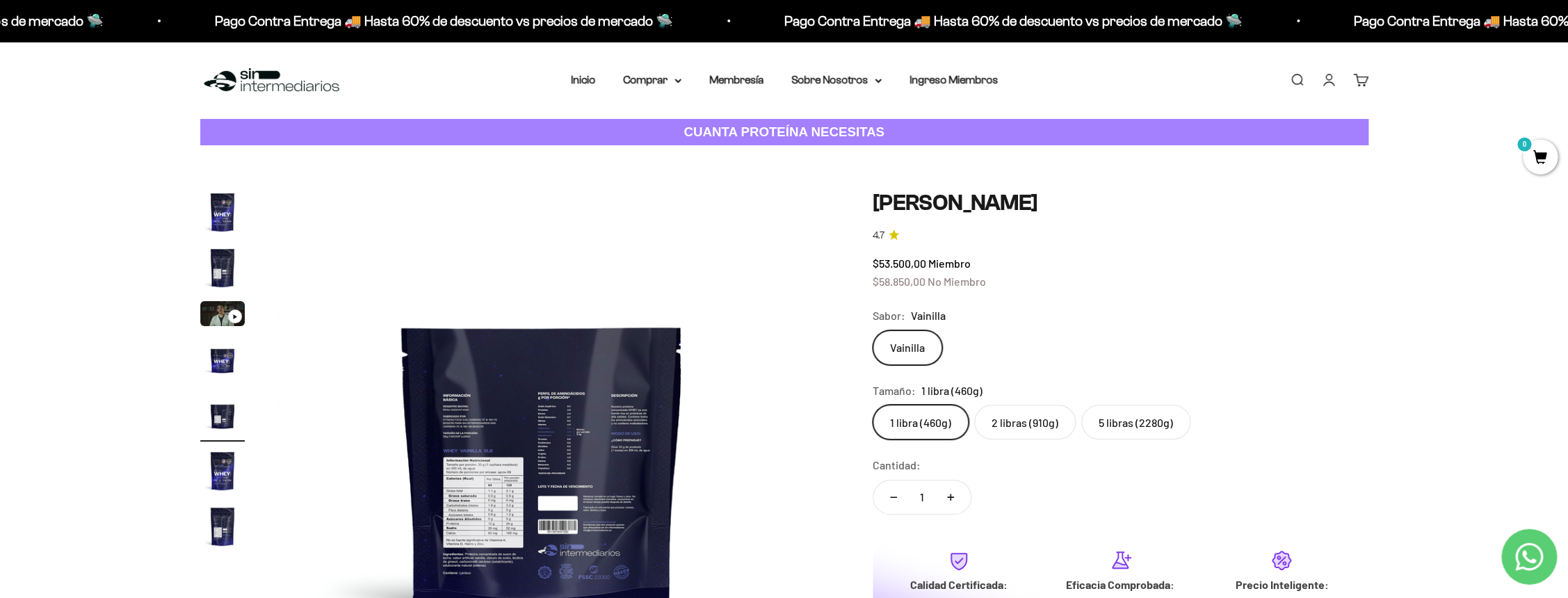
scroll to position [301, 0]
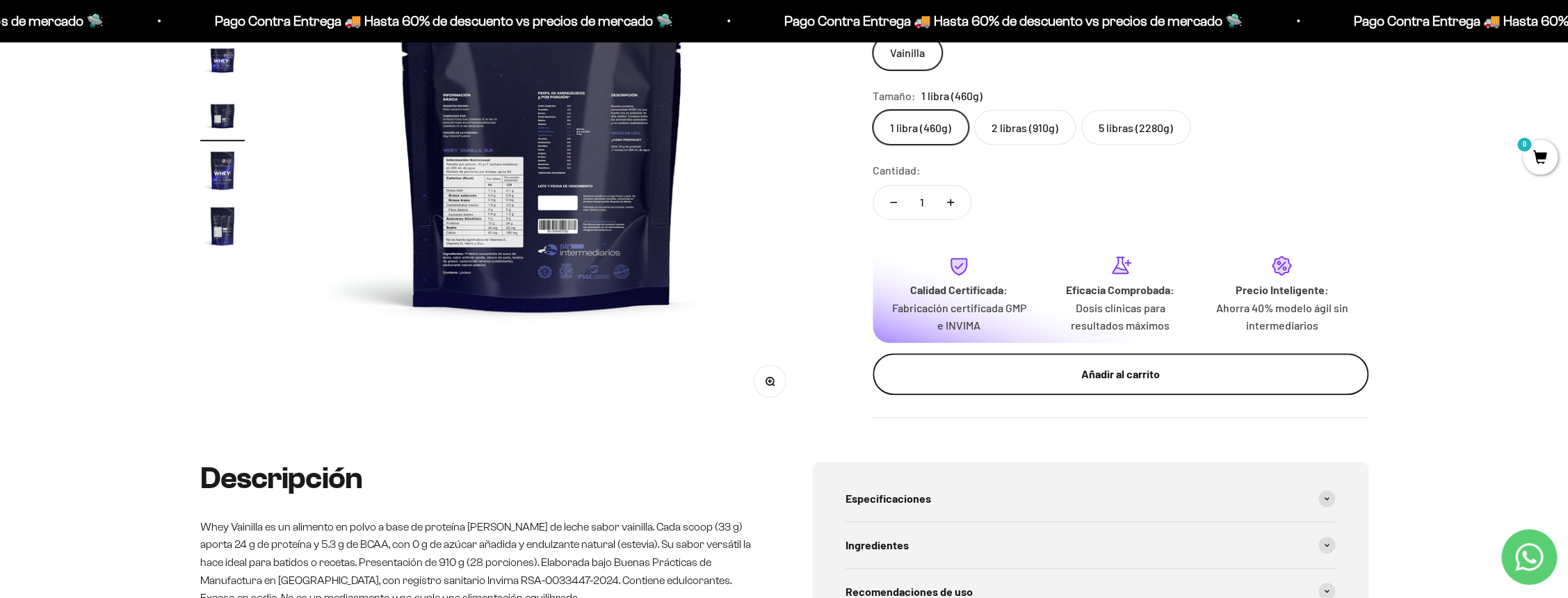
click at [1137, 370] on div "Añadir al carrito" at bounding box center [1120, 374] width 440 height 18
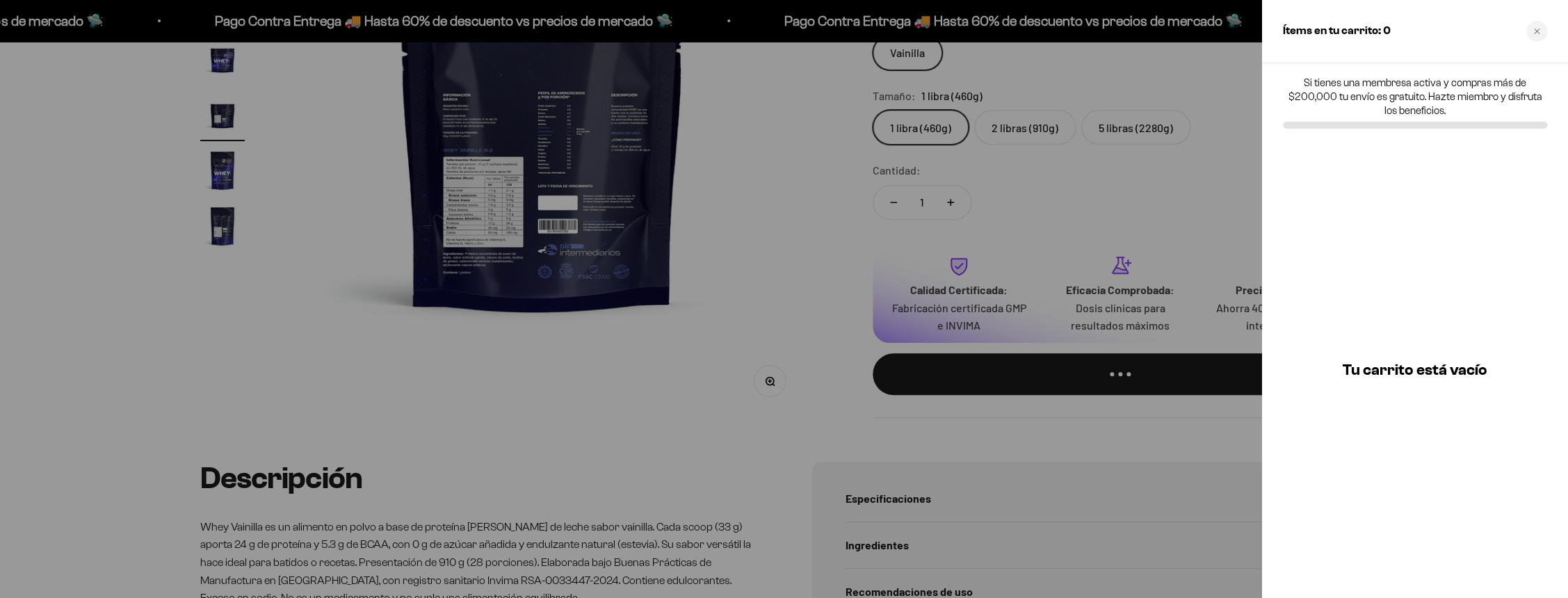
scroll to position [0, 2178]
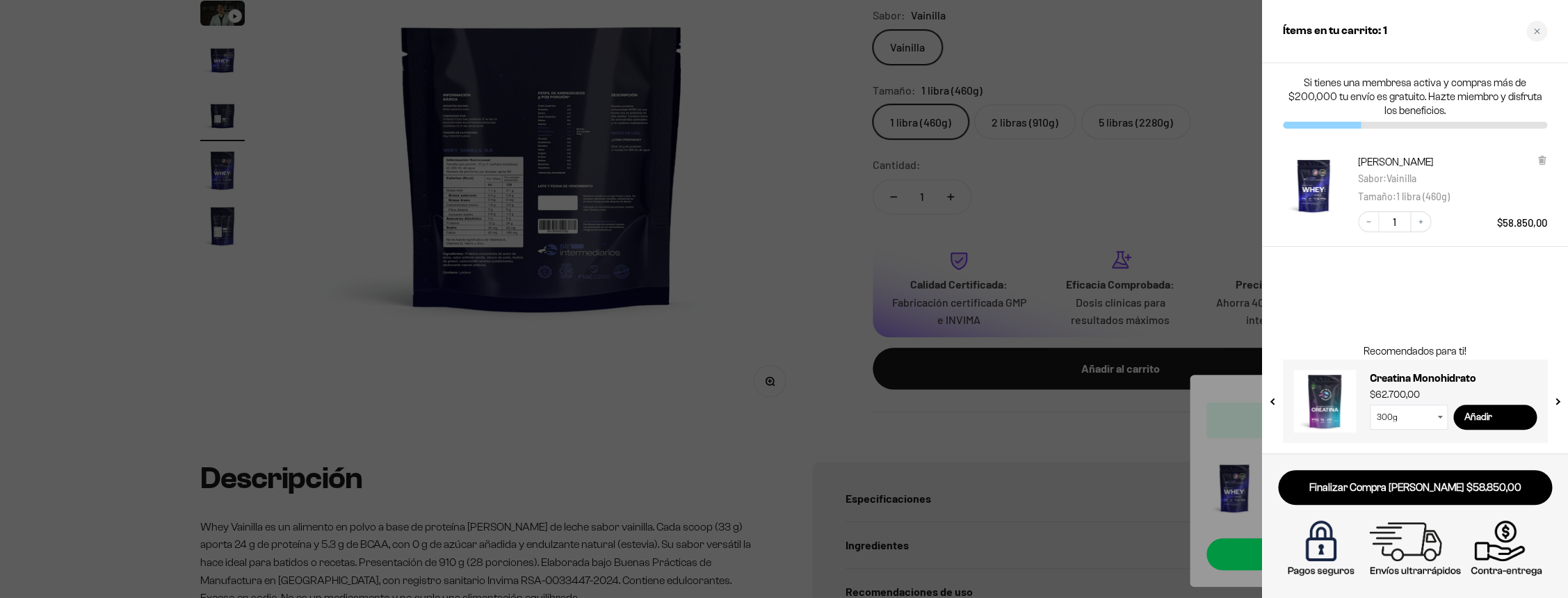
click at [818, 344] on div at bounding box center [784, 299] width 1568 height 598
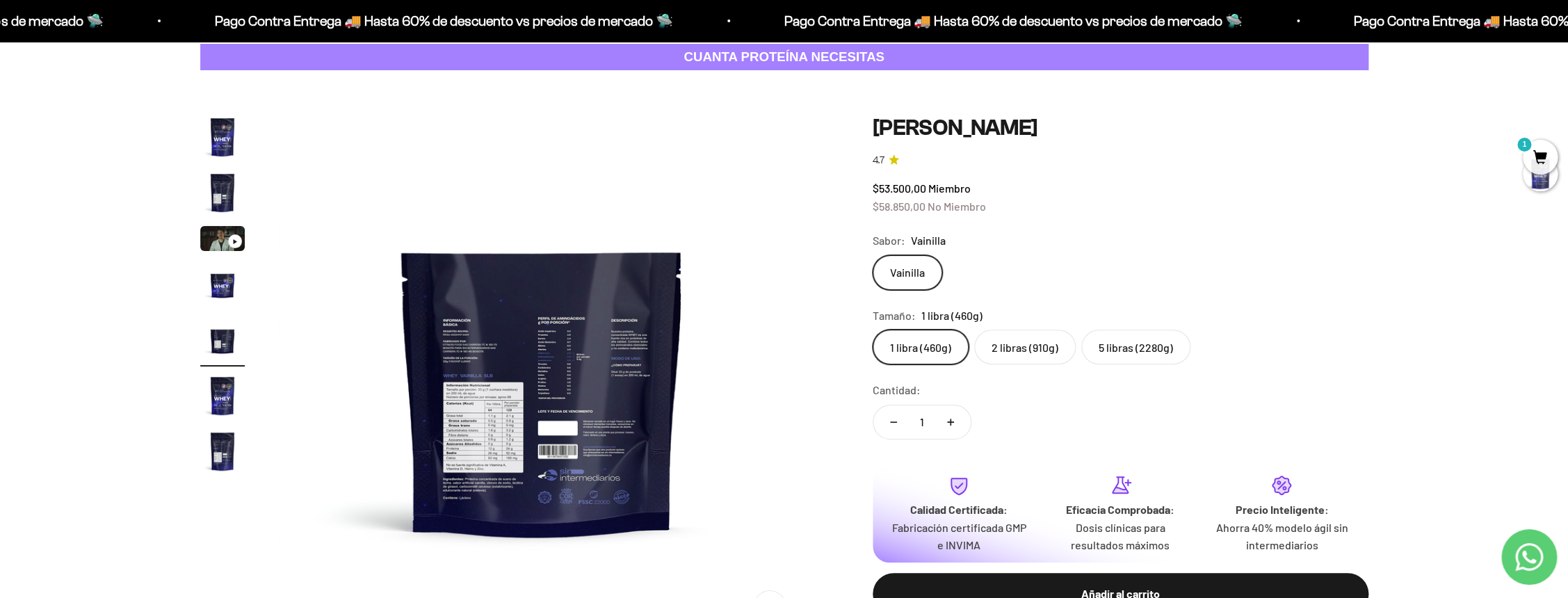
scroll to position [0, 0]
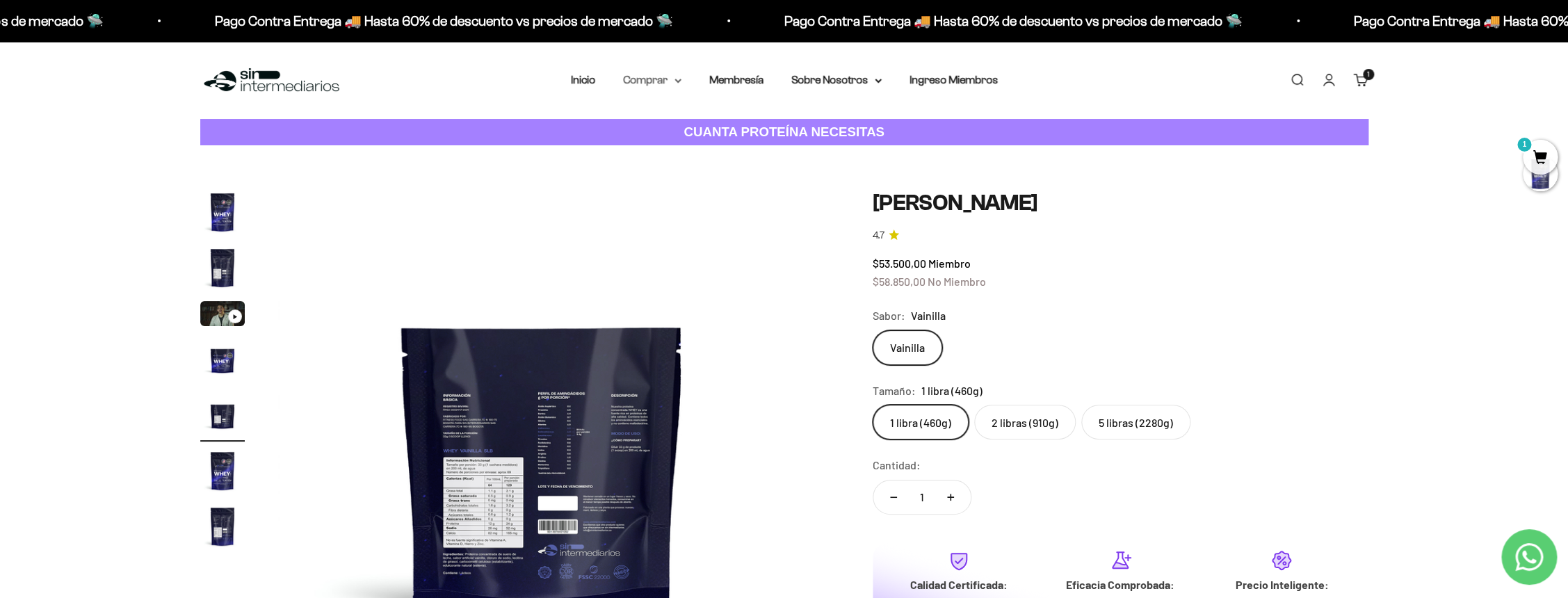
click at [675, 82] on icon at bounding box center [678, 81] width 5 height 3
click at [699, 157] on span "Otros Suplementos" at bounding box center [678, 151] width 93 height 18
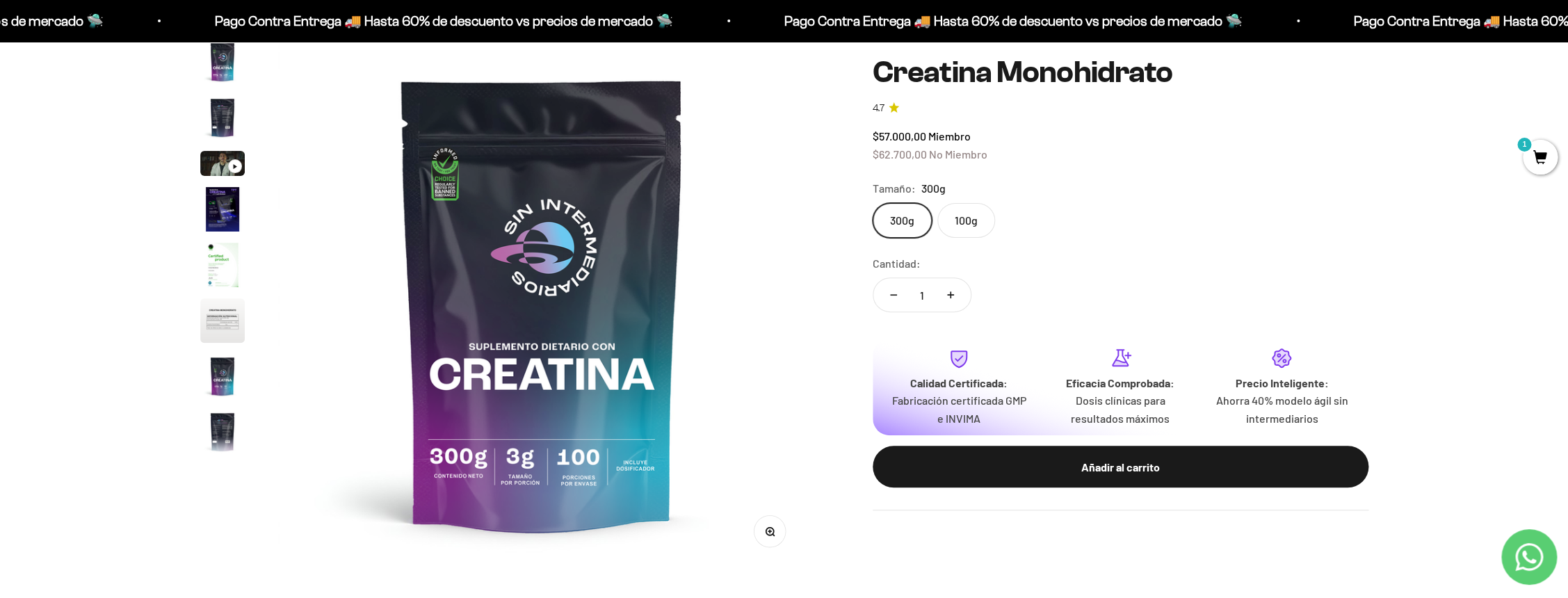
scroll to position [149, 0]
click at [221, 378] on img "Ir al artículo 7" at bounding box center [222, 377] width 45 height 45
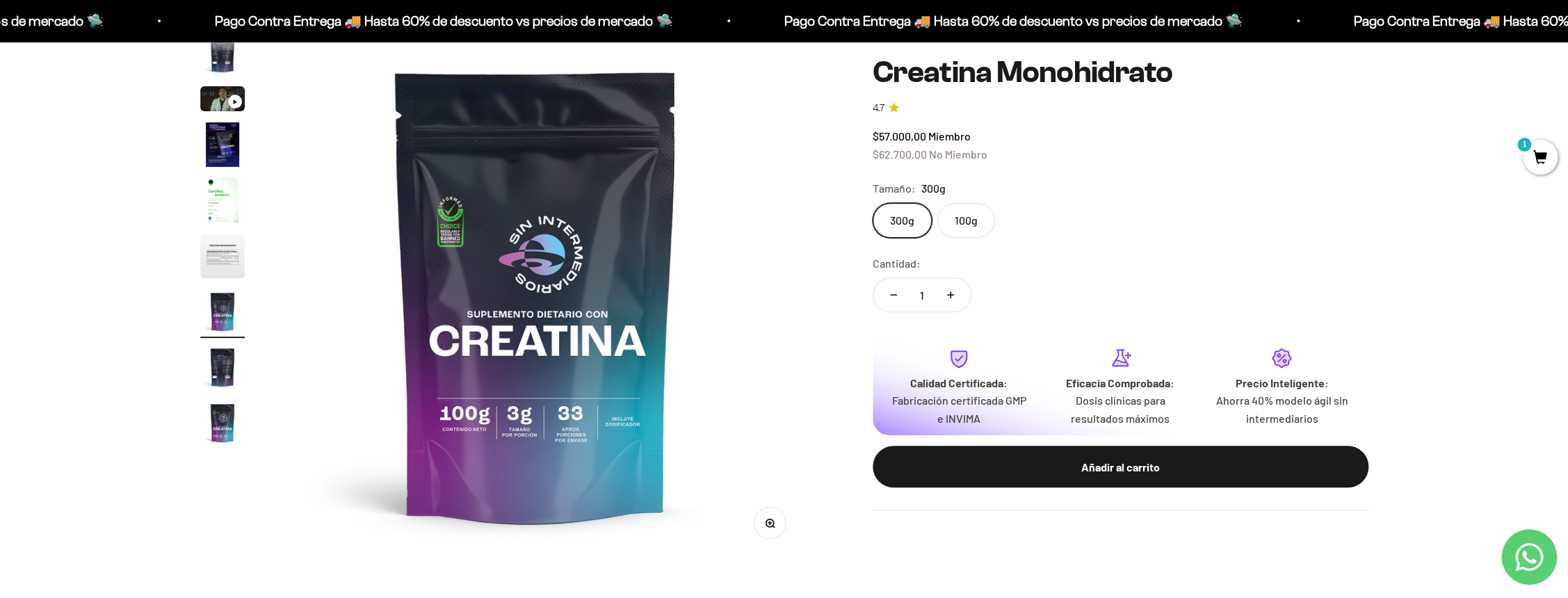
scroll to position [57, 0]
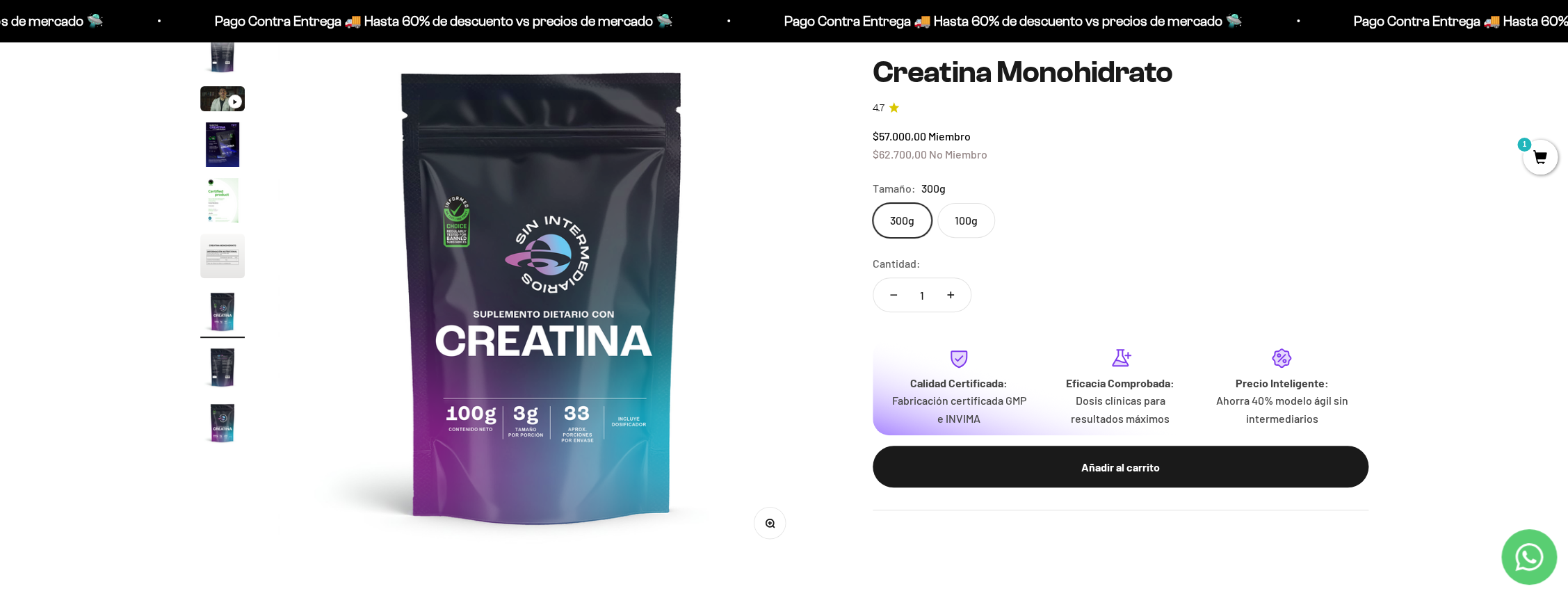
click at [230, 425] on img "Ir al artículo 9" at bounding box center [222, 422] width 45 height 45
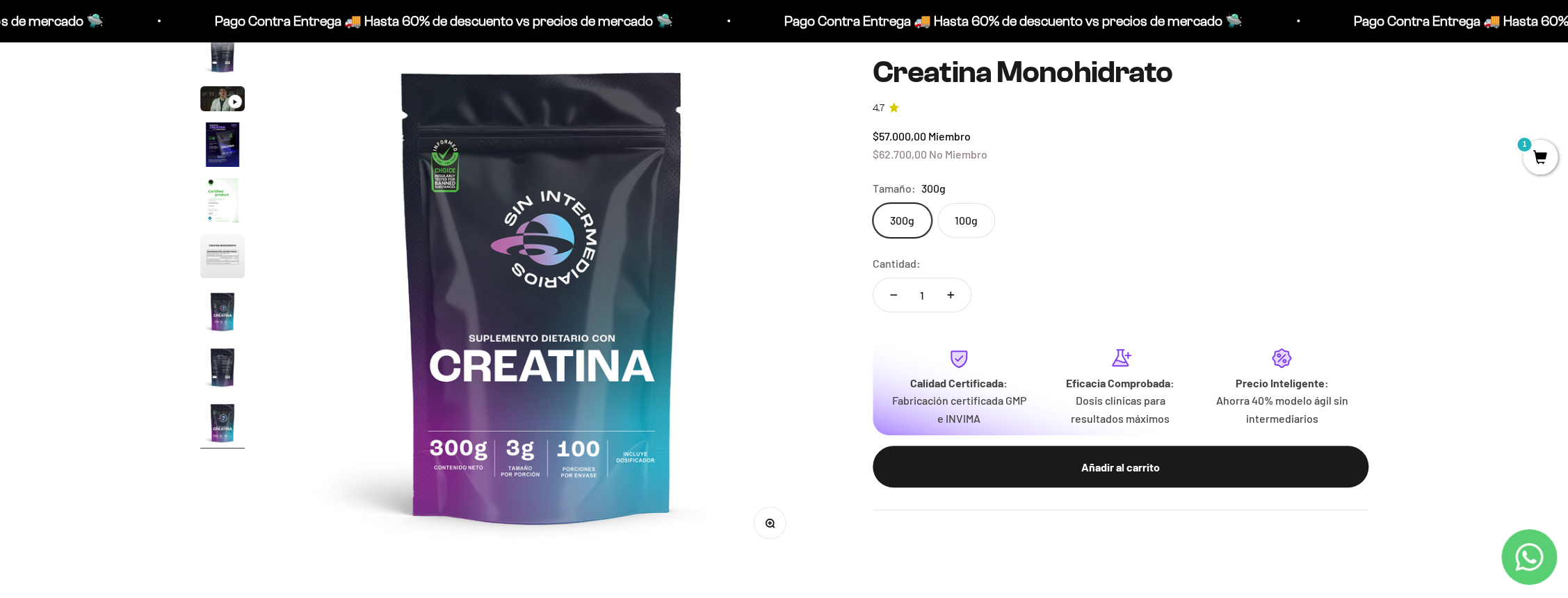
click at [217, 271] on img "Ir al artículo 6" at bounding box center [222, 255] width 45 height 45
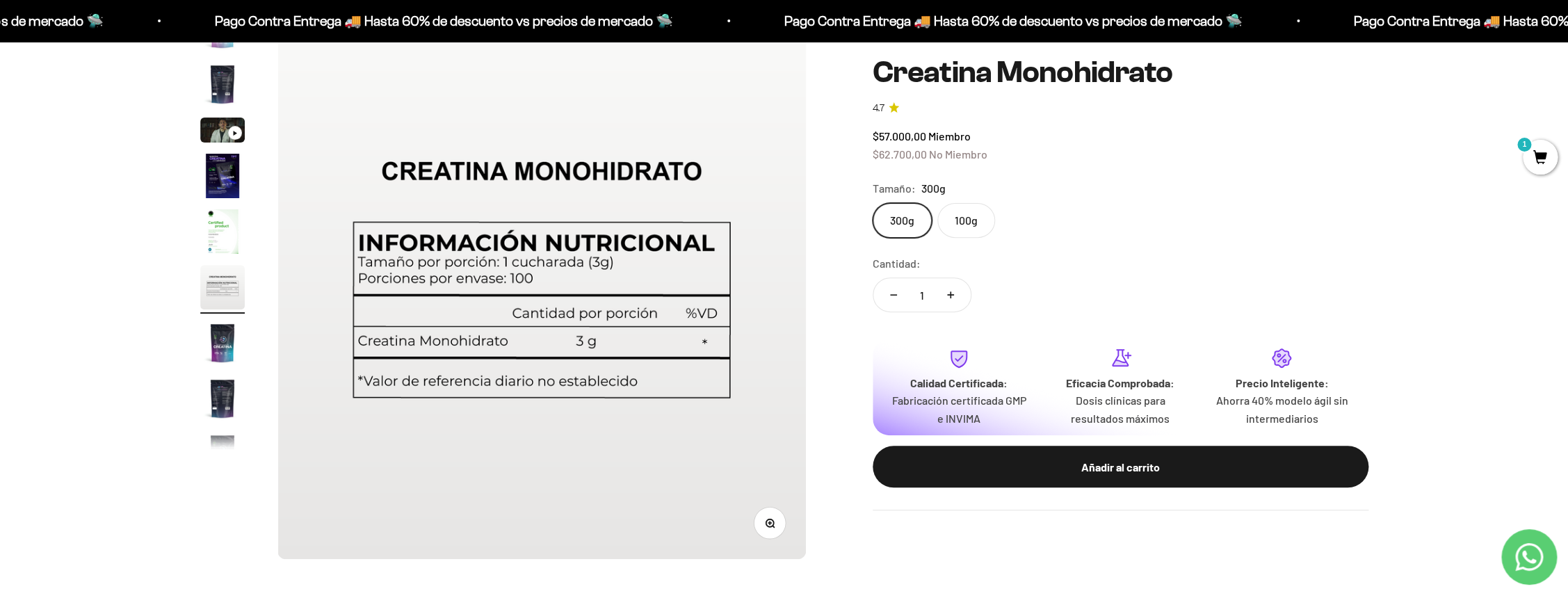
scroll to position [0, 2722]
click at [225, 241] on img "Ir al artículo 5" at bounding box center [222, 231] width 45 height 45
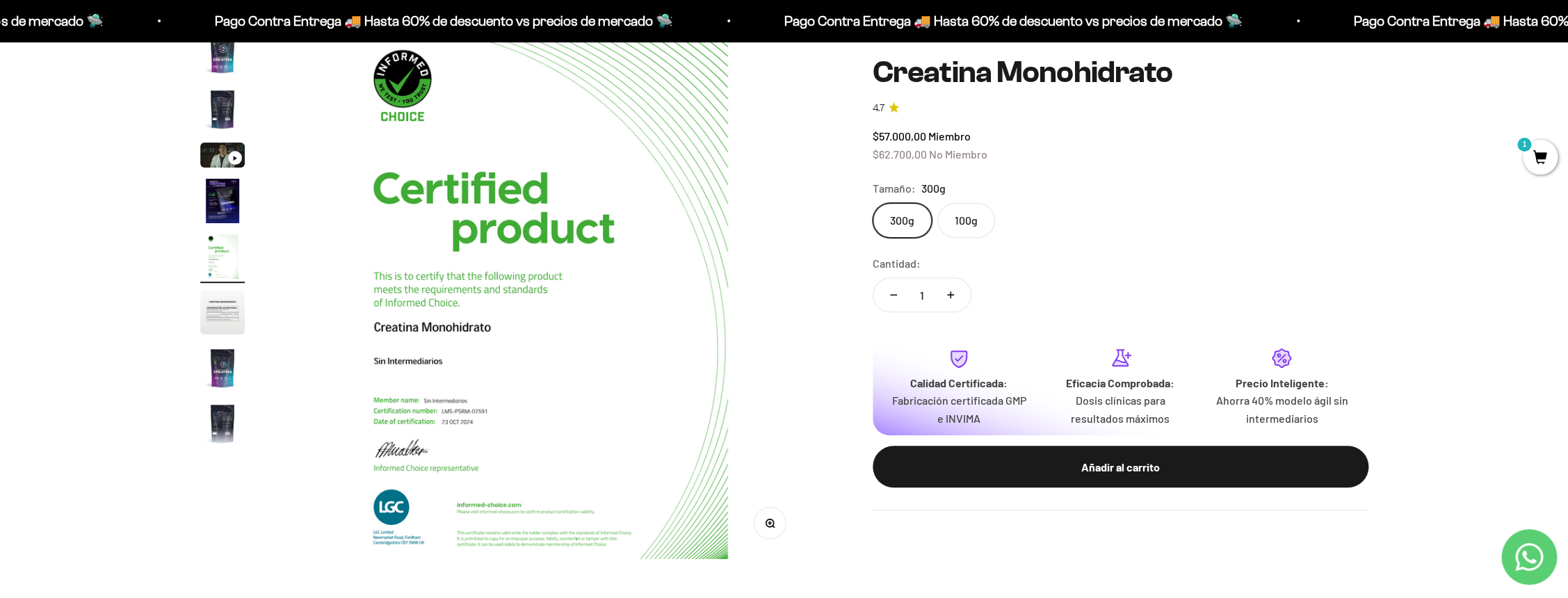
scroll to position [0, 2178]
click at [229, 153] on img "Ir al artículo 3" at bounding box center [222, 155] width 45 height 25
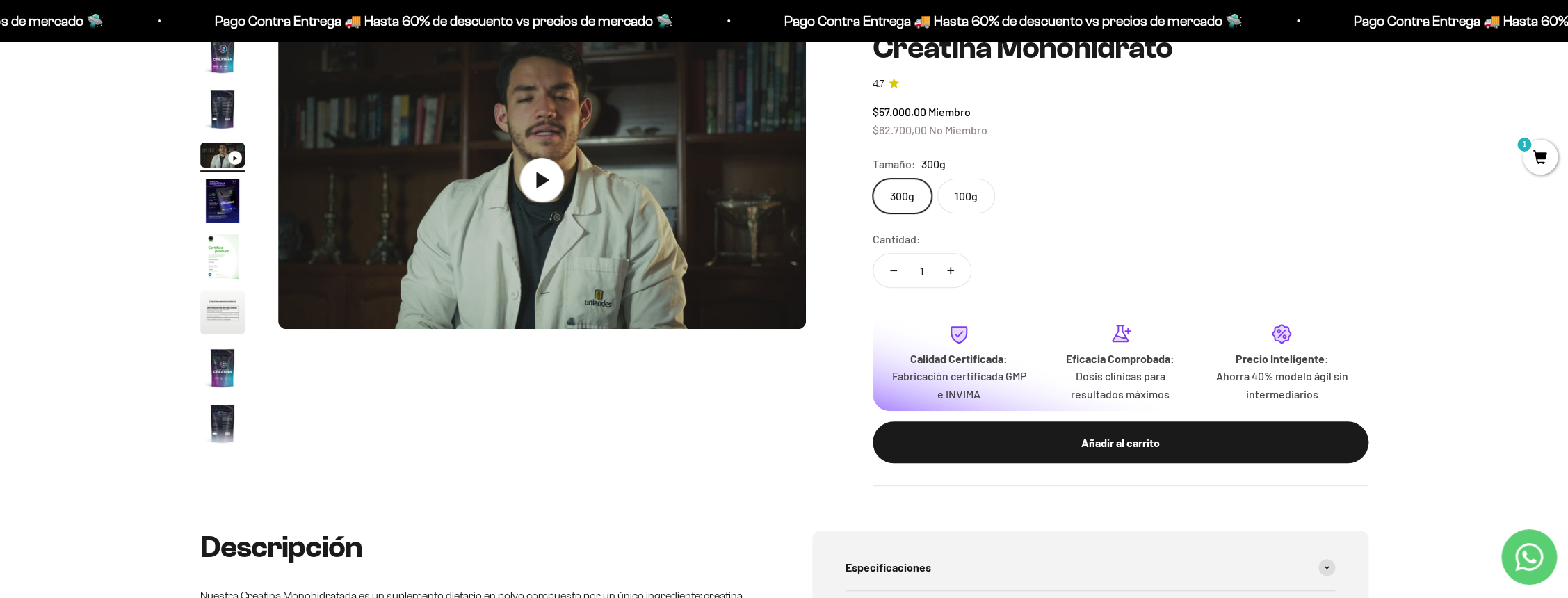
click at [229, 117] on img "Ir al artículo 2" at bounding box center [222, 109] width 45 height 45
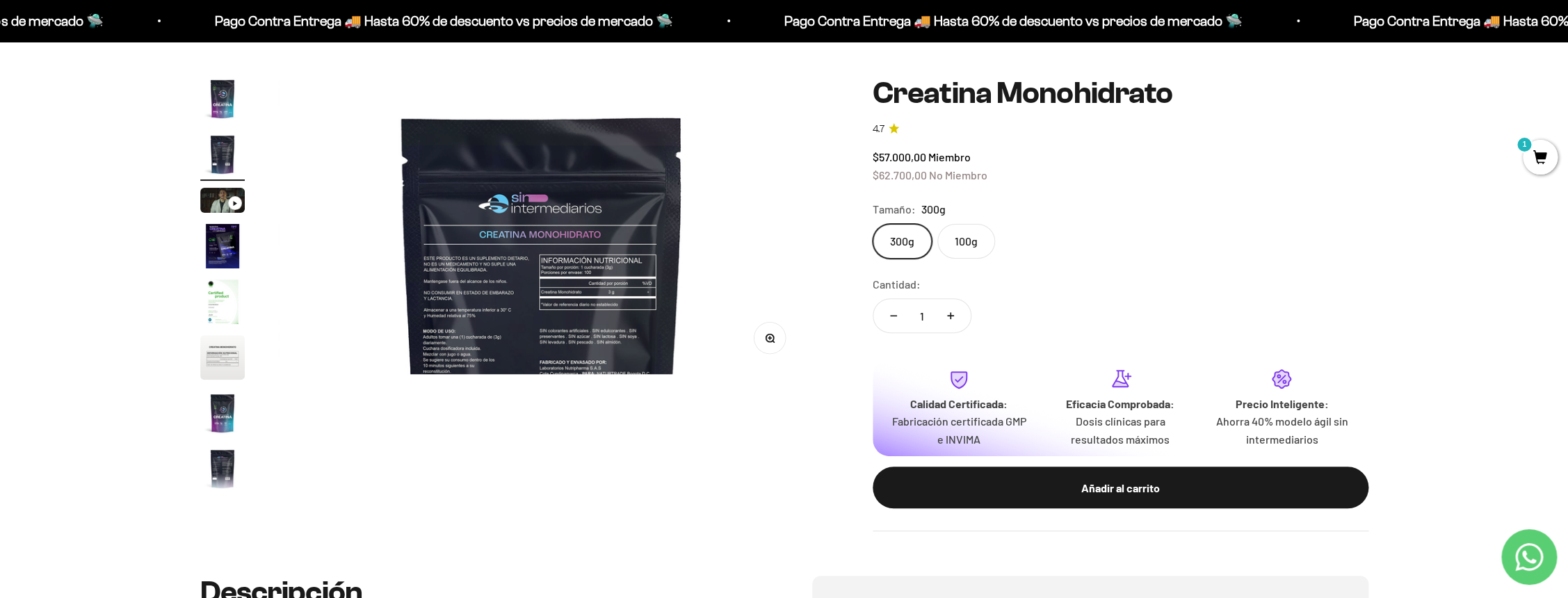
scroll to position [0, 0]
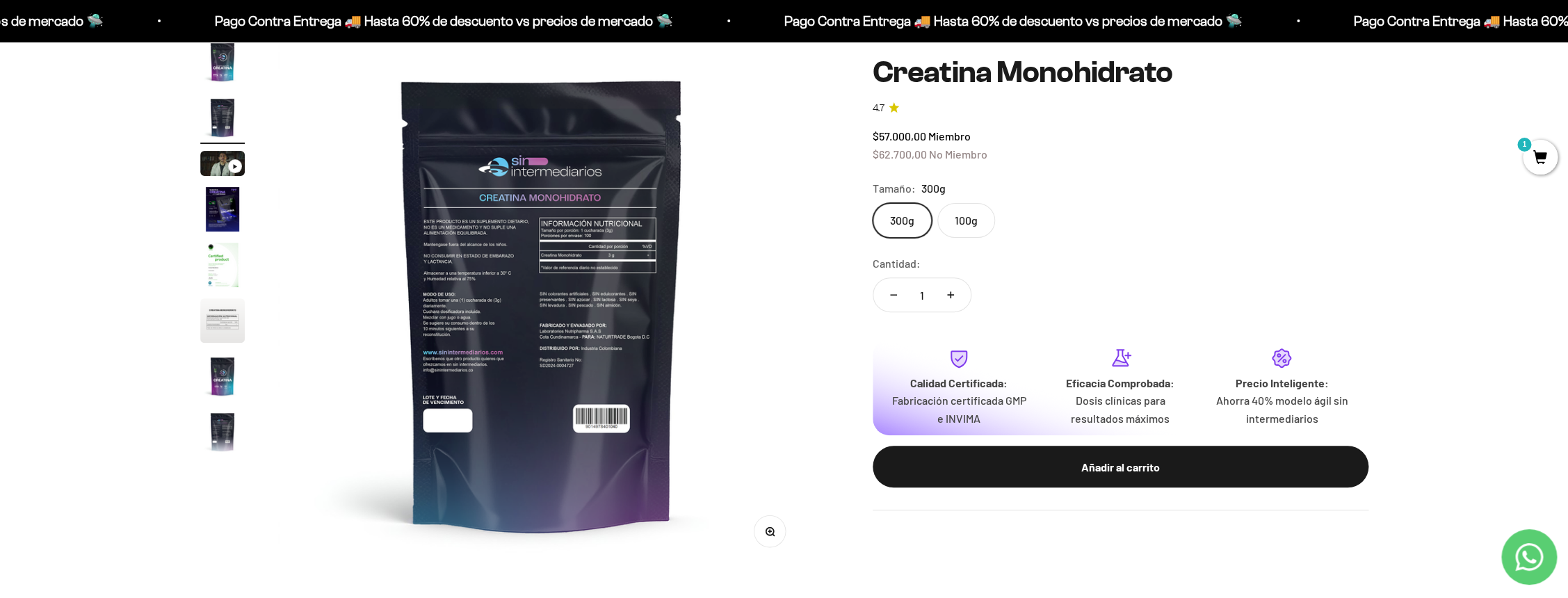
click at [900, 220] on label "300g" at bounding box center [902, 220] width 59 height 35
click at [872, 203] on input "300g" at bounding box center [872, 202] width 1 height 1
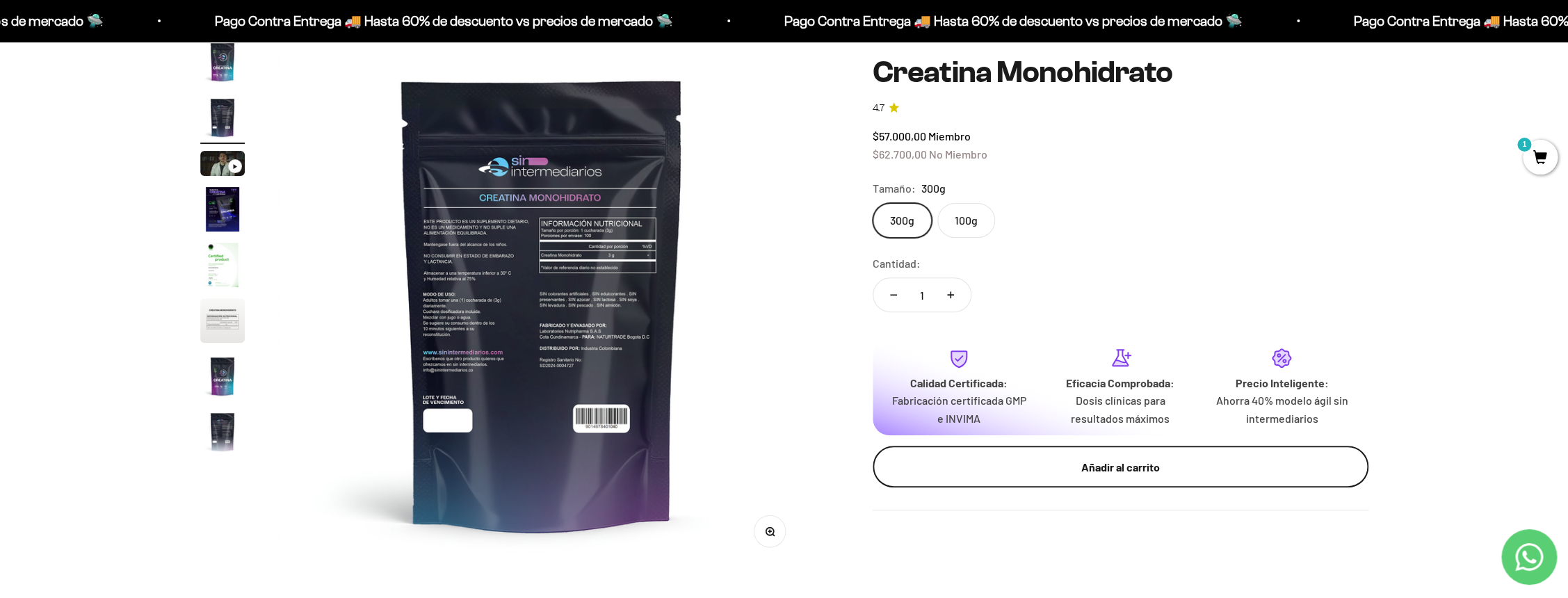
click at [1052, 469] on div "Añadir al carrito" at bounding box center [1120, 467] width 440 height 18
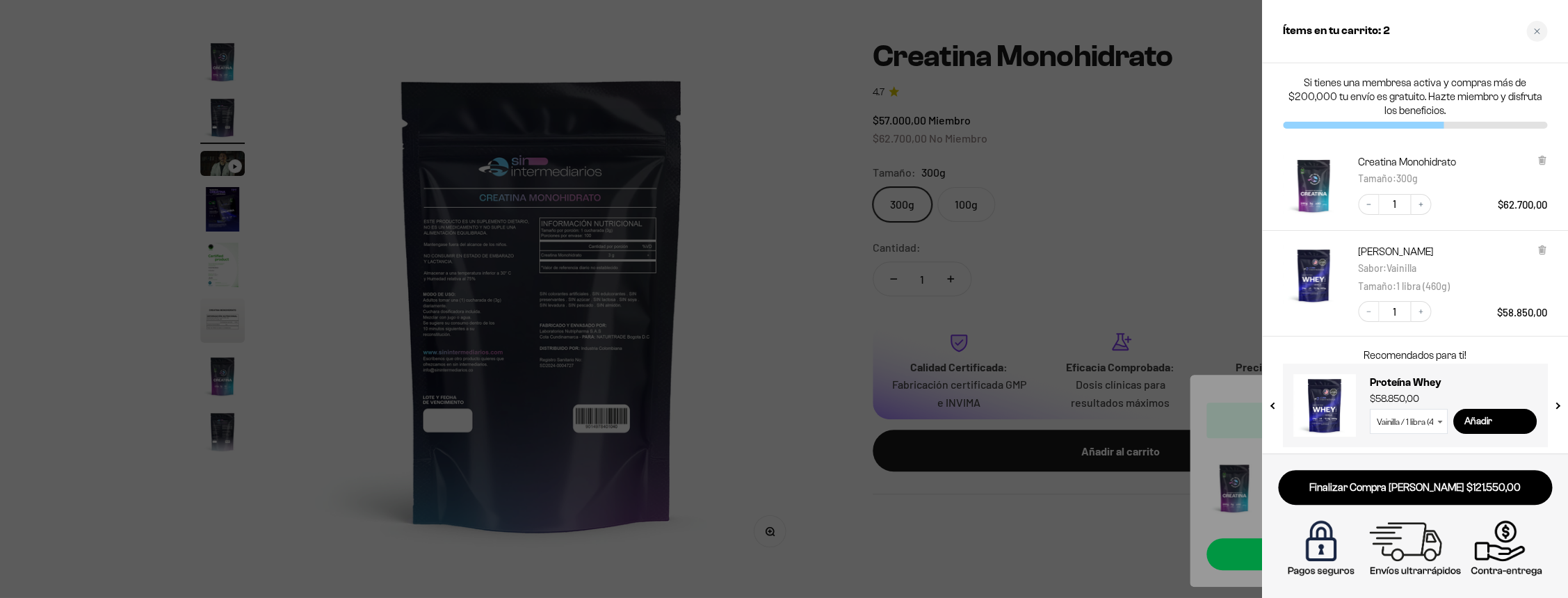
click at [1084, 485] on div at bounding box center [784, 299] width 1568 height 598
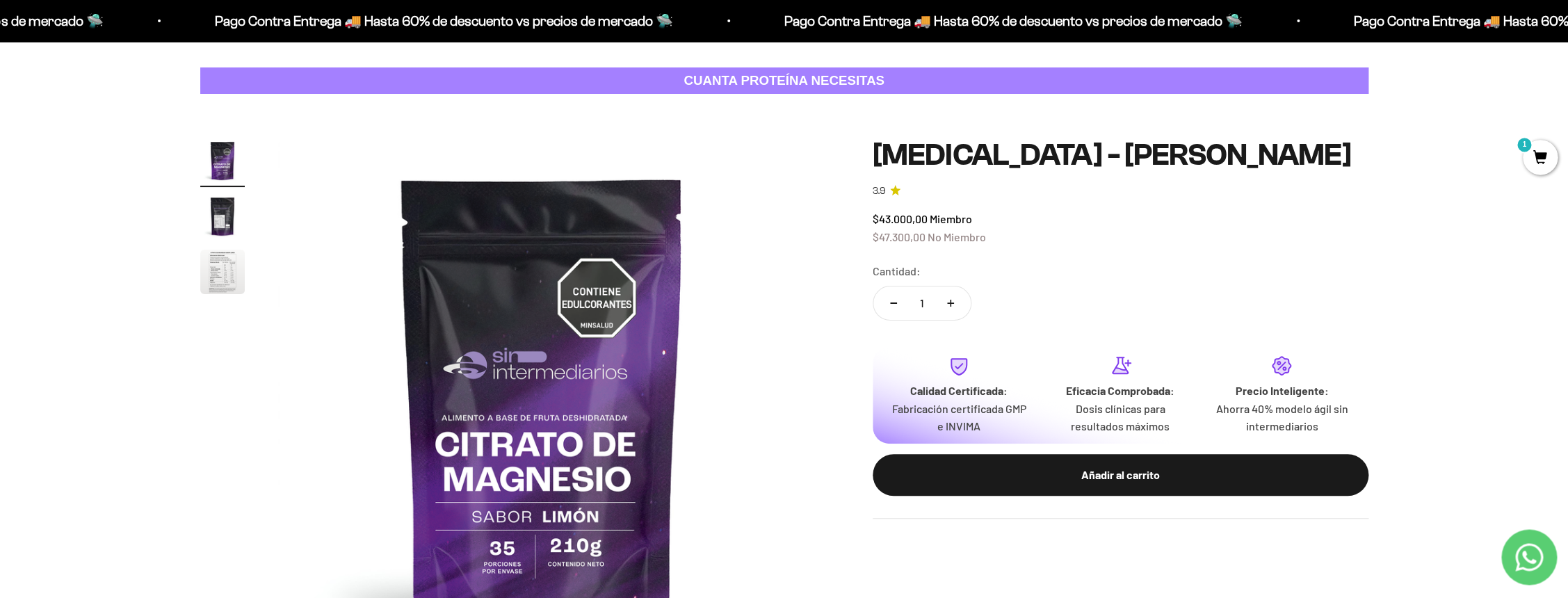
scroll to position [75, 0]
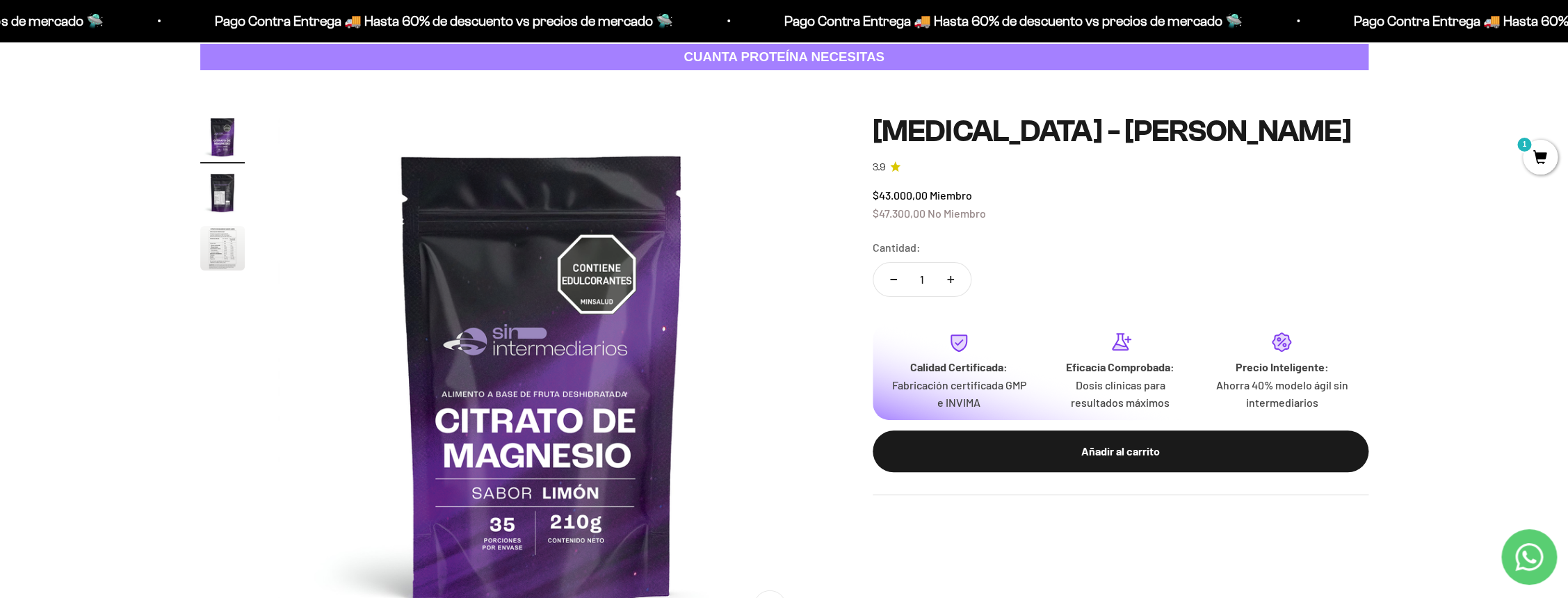
click at [226, 194] on img "Ir al artículo 2" at bounding box center [222, 193] width 45 height 45
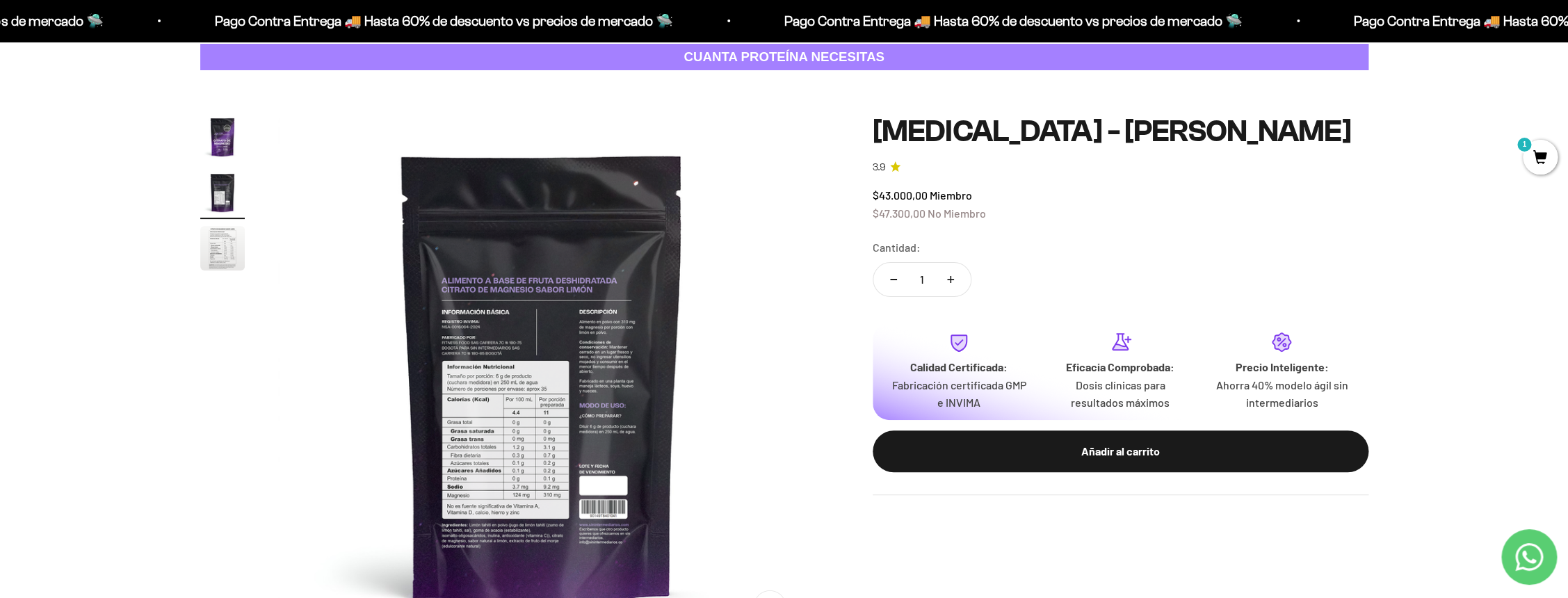
scroll to position [0, 545]
click at [605, 322] on img at bounding box center [542, 378] width 528 height 528
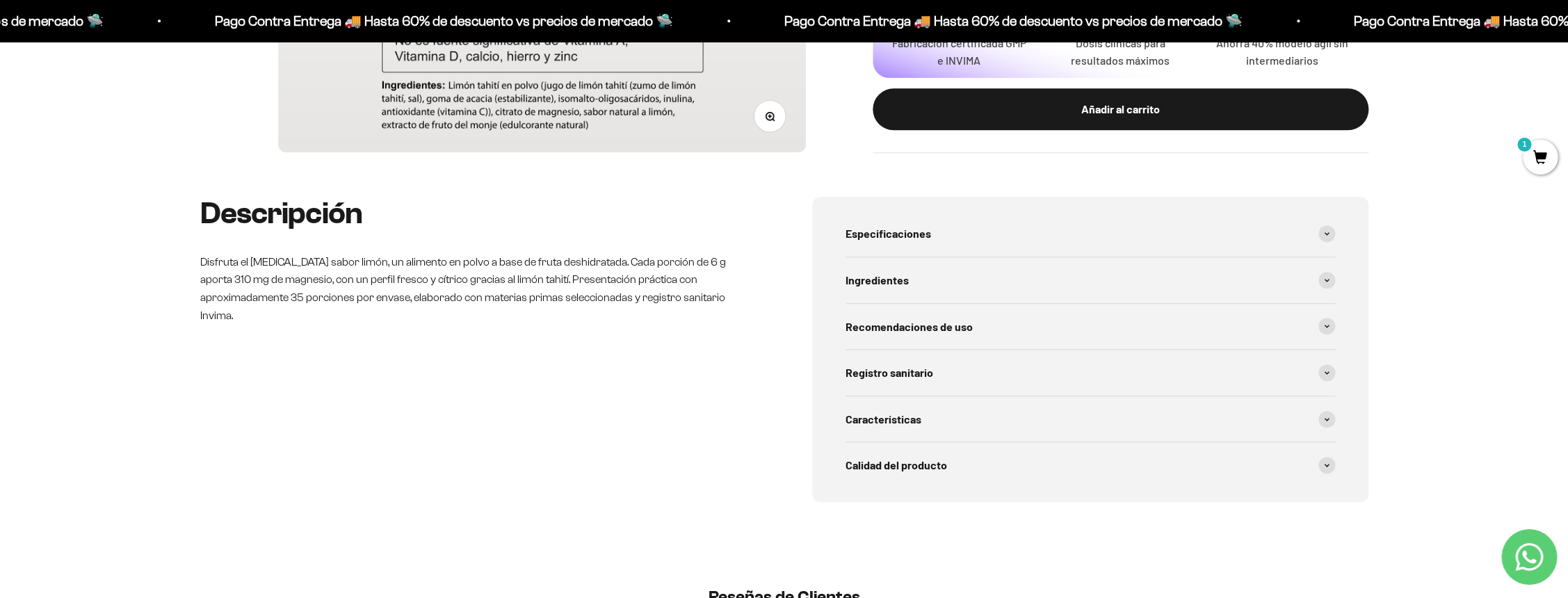
scroll to position [643, 0]
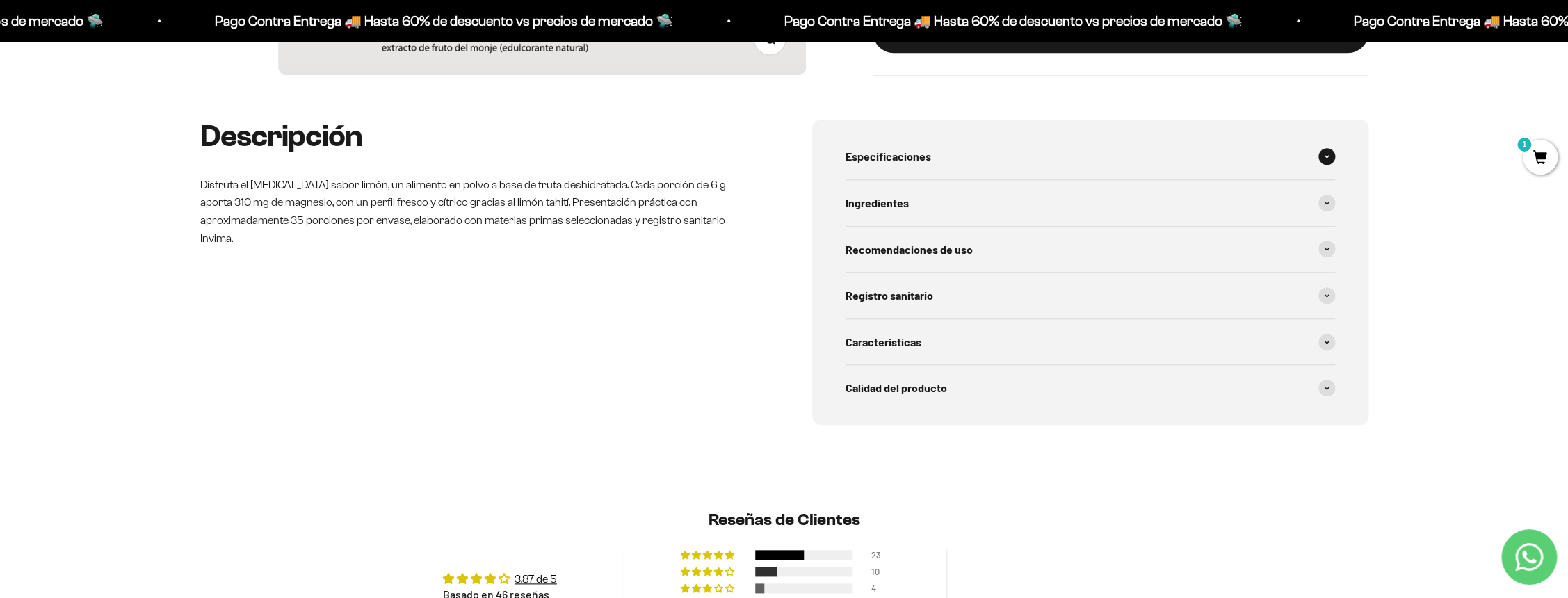
click at [1135, 178] on div "Especificaciones" at bounding box center [1090, 156] width 489 height 46
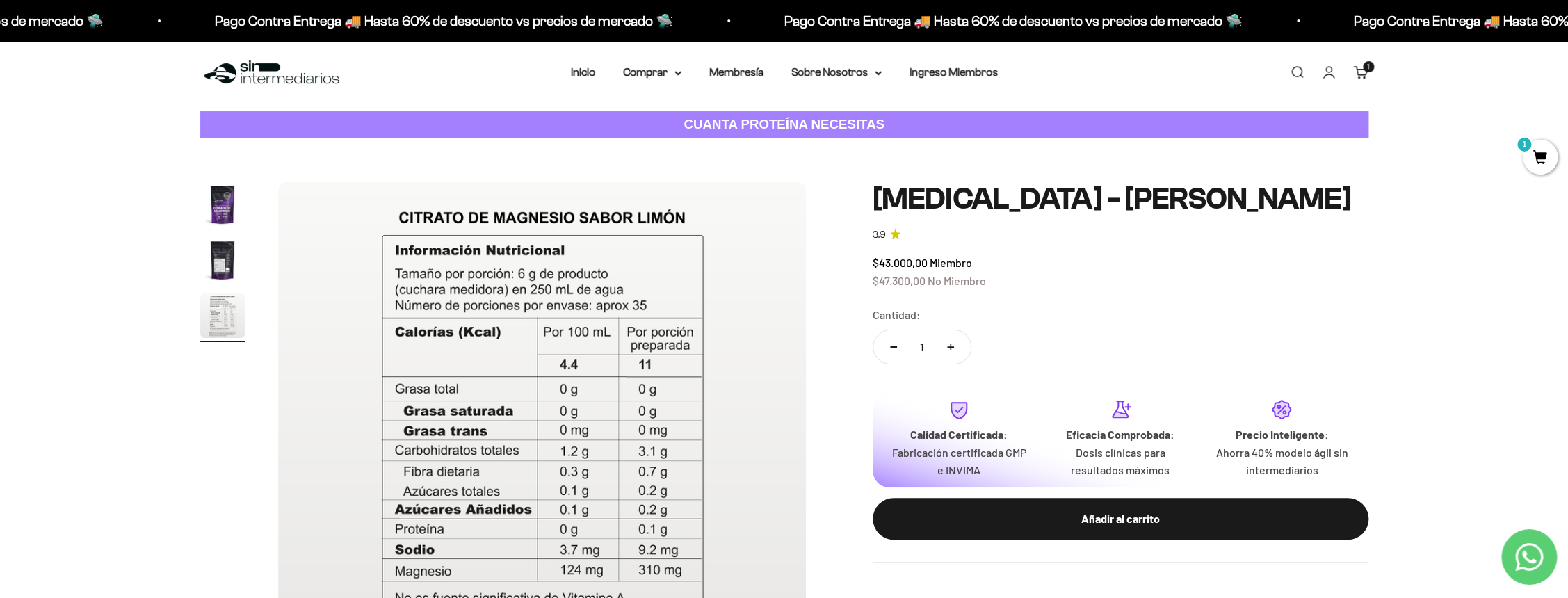
scroll to position [0, 0]
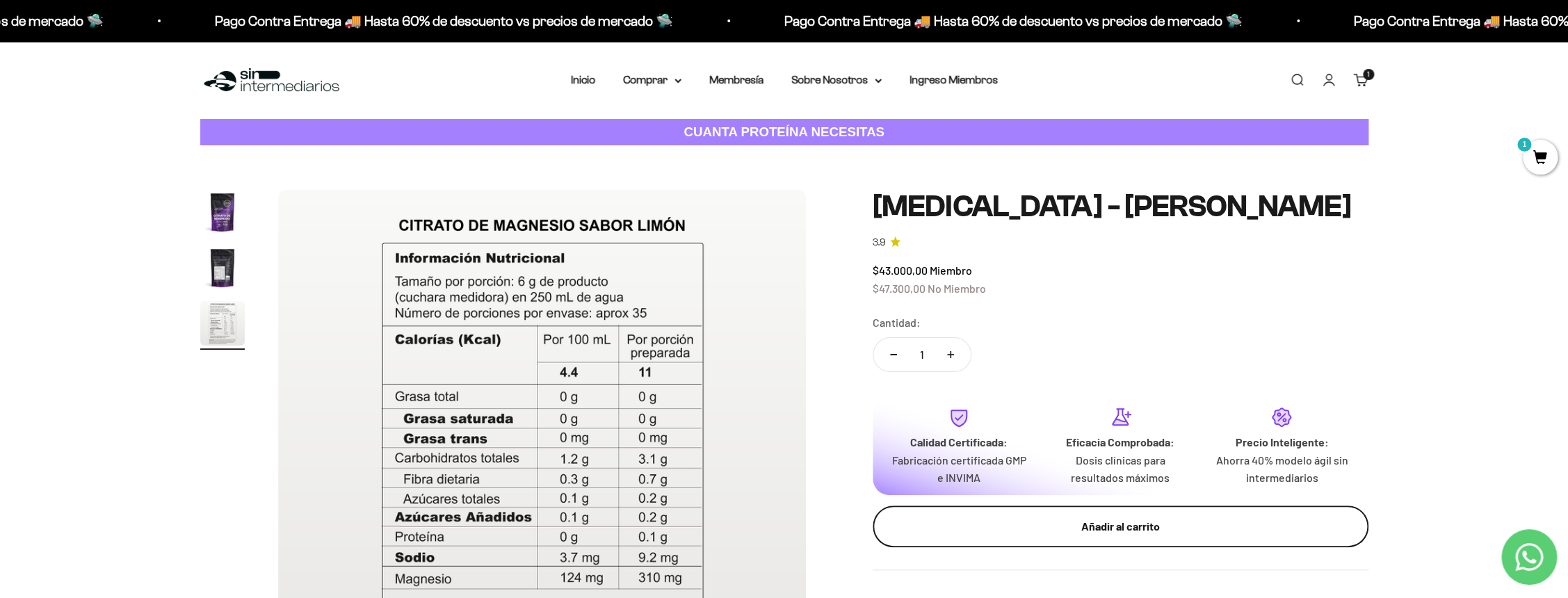
click at [1049, 519] on div "Añadir al carrito" at bounding box center [1120, 526] width 440 height 18
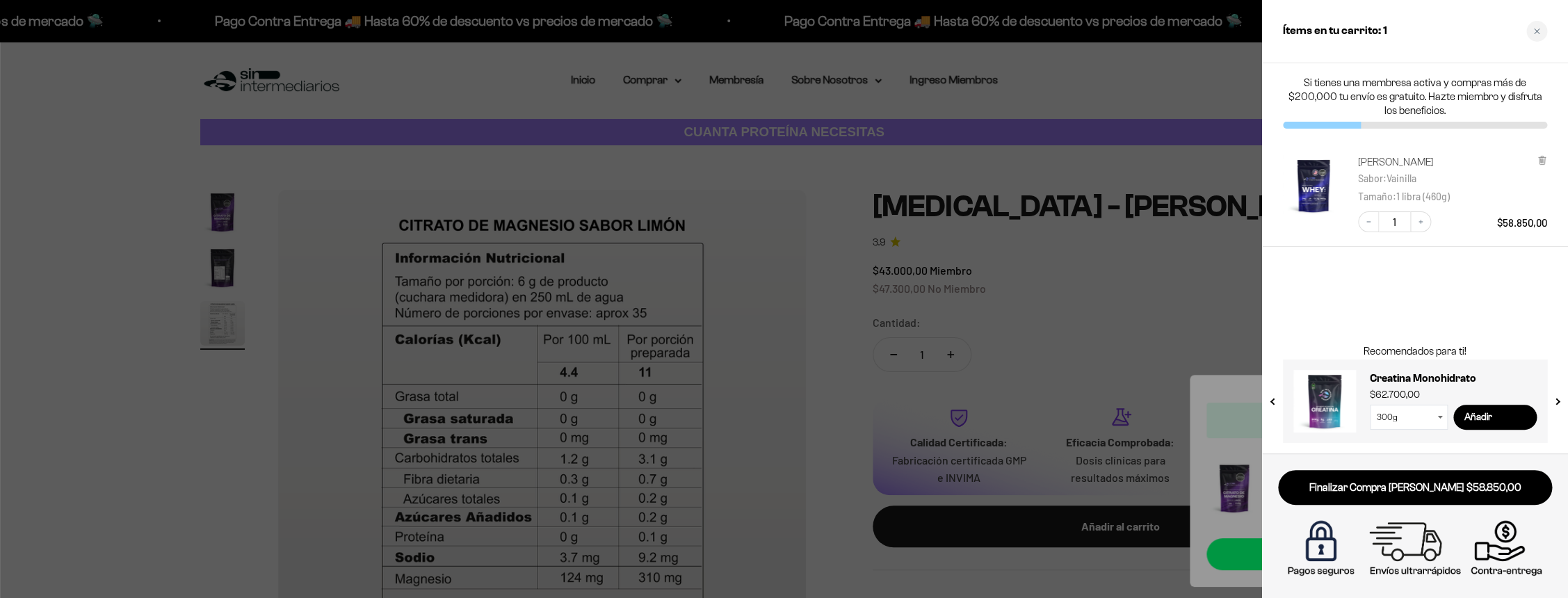
scroll to position [0, 1089]
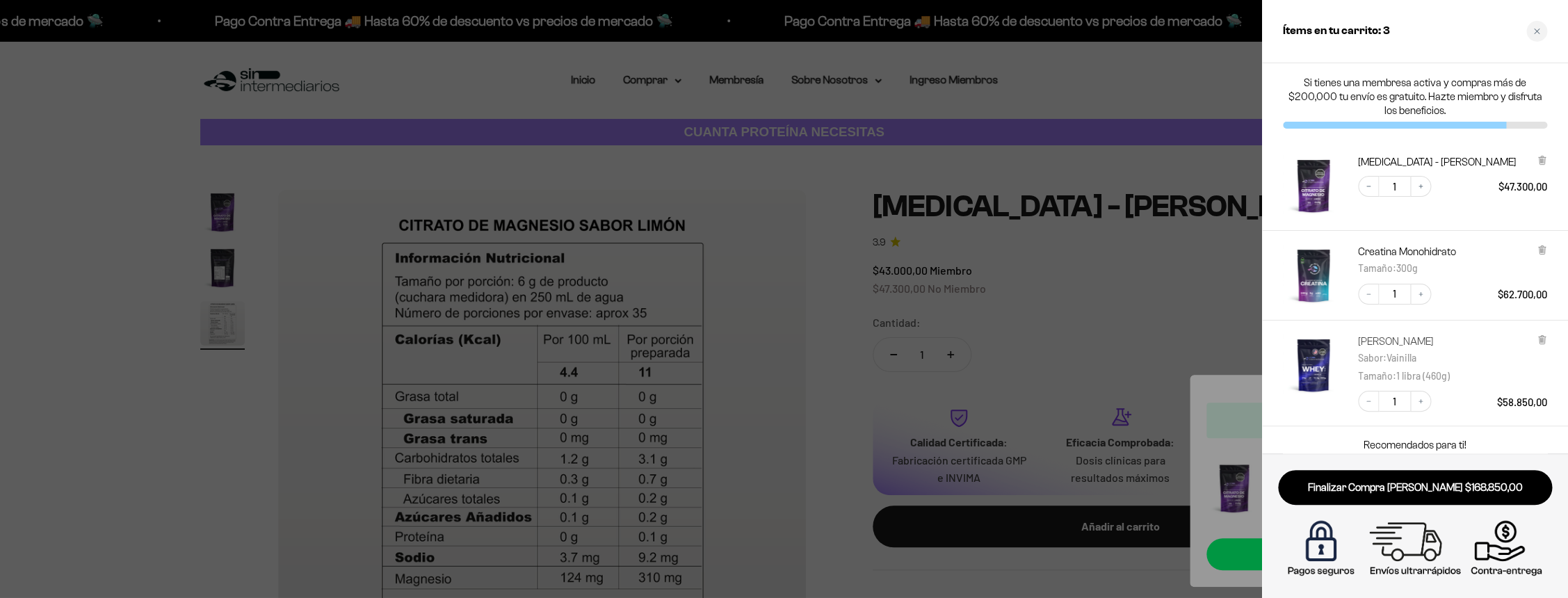
click at [1394, 338] on link "[PERSON_NAME]" at bounding box center [1400, 341] width 85 height 14
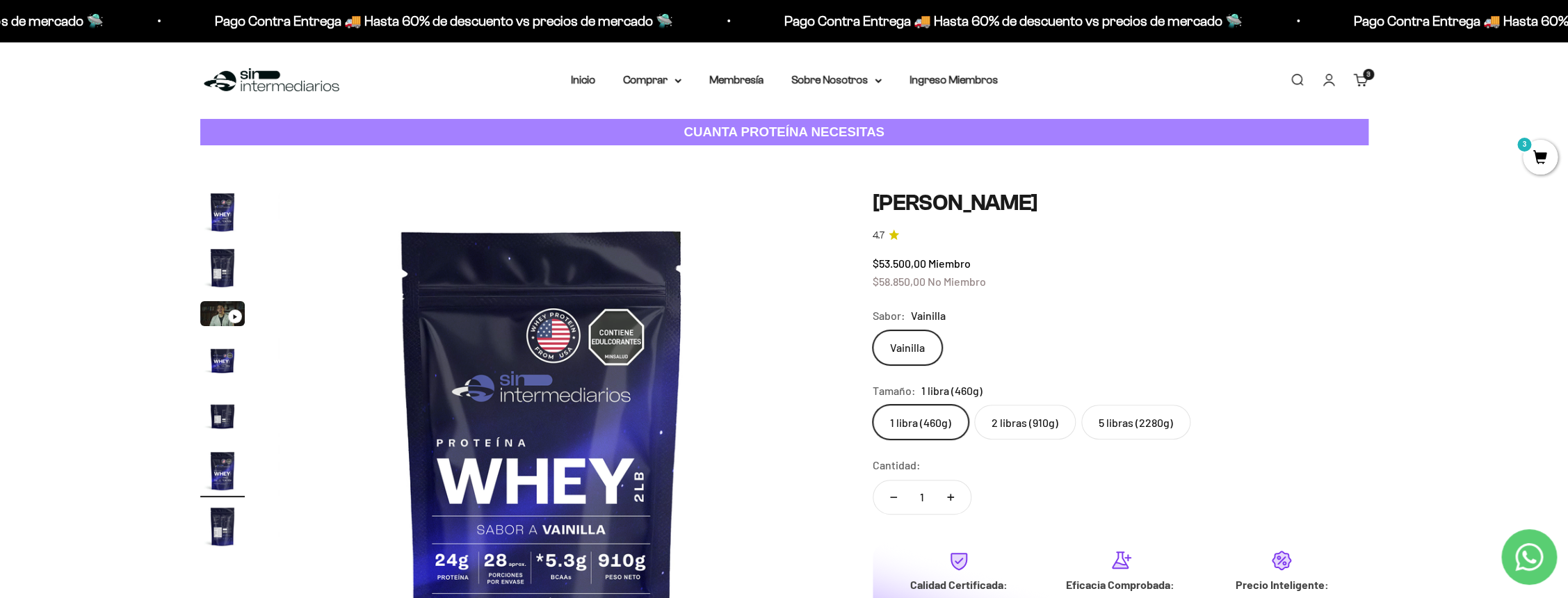
scroll to position [0, 2723]
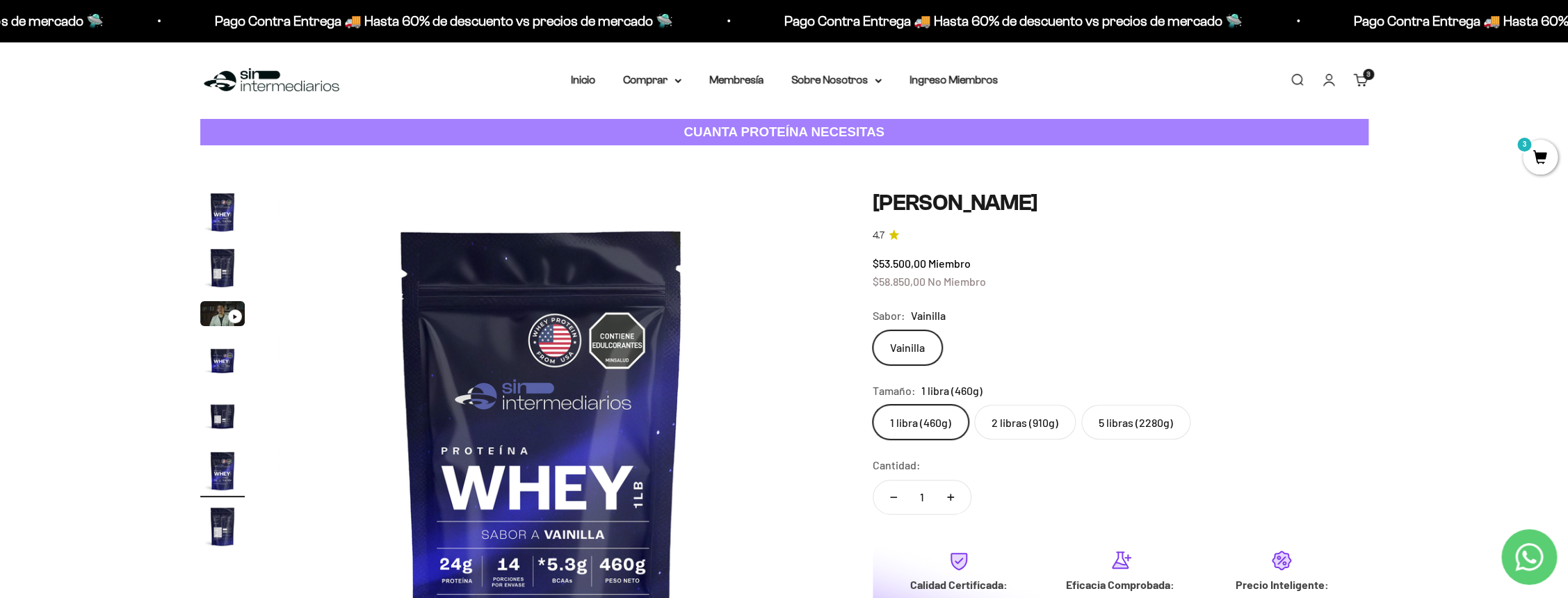
click at [222, 529] on img "Ir al artículo 7" at bounding box center [222, 526] width 45 height 45
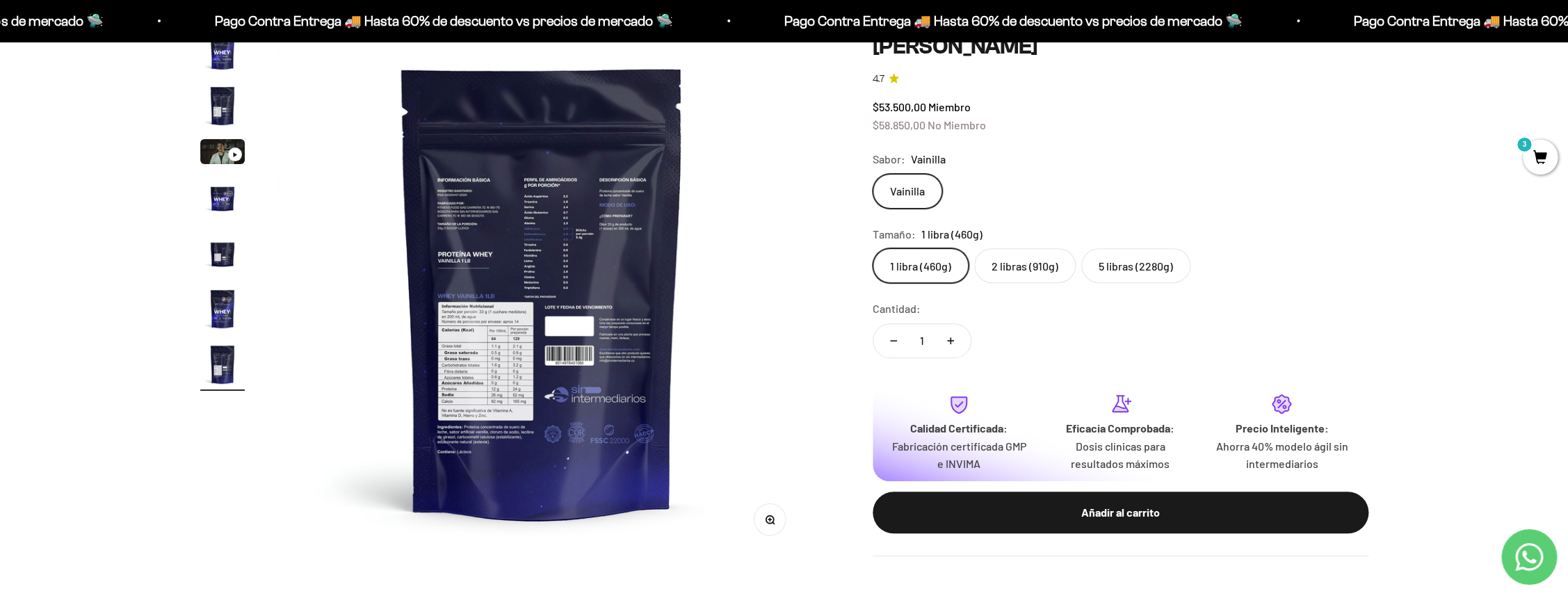
scroll to position [208, 0]
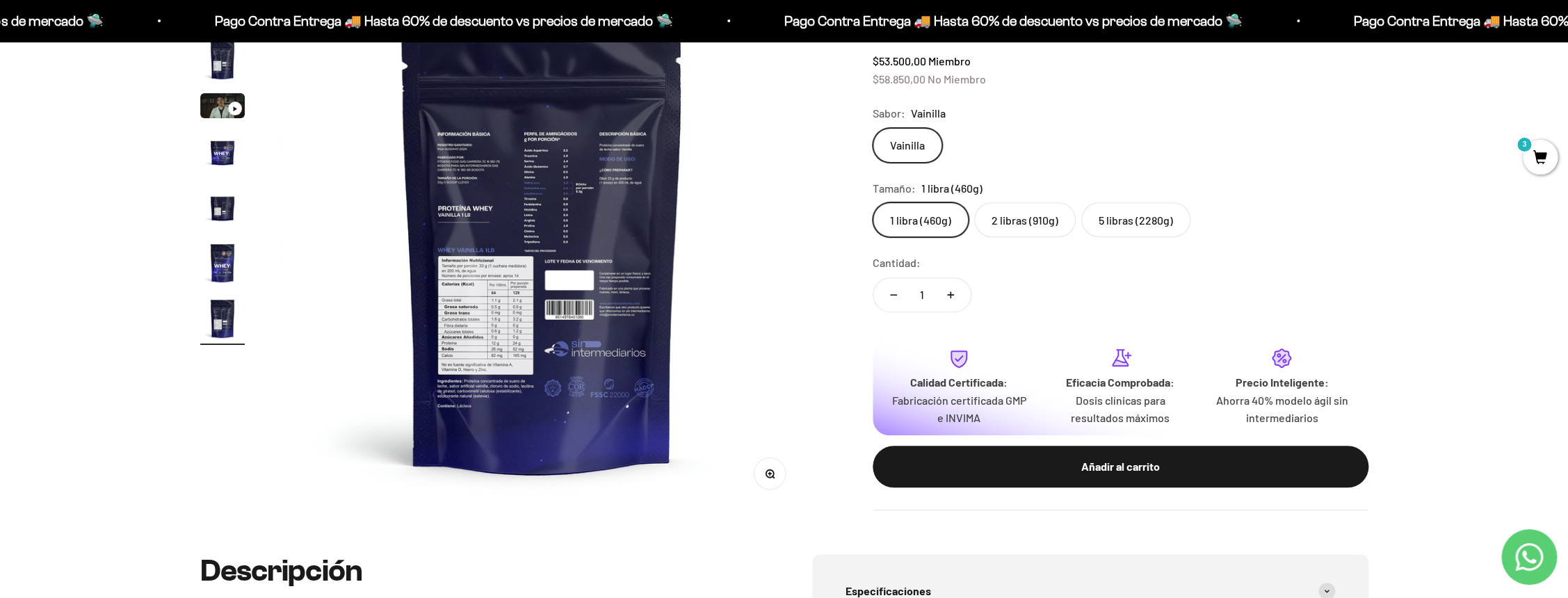
click at [766, 477] on circle "button" at bounding box center [770, 473] width 8 height 8
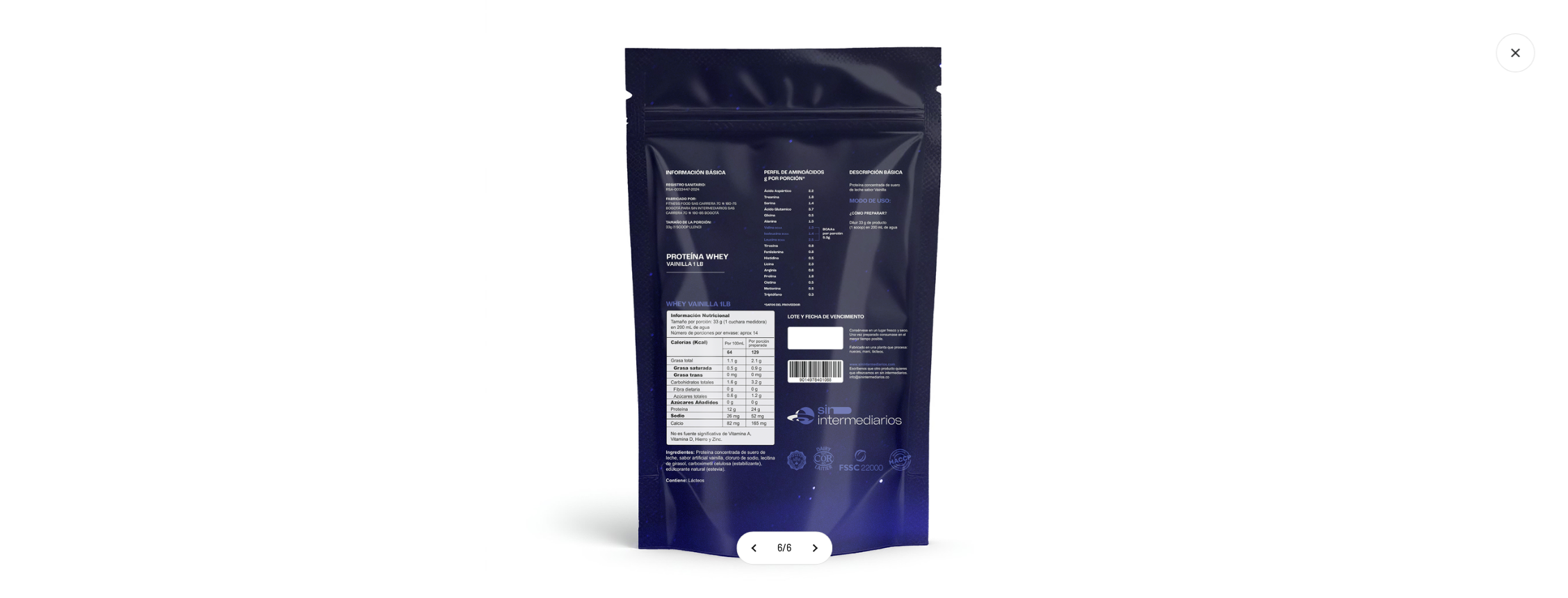
click at [790, 297] on img at bounding box center [785, 299] width 598 height 598
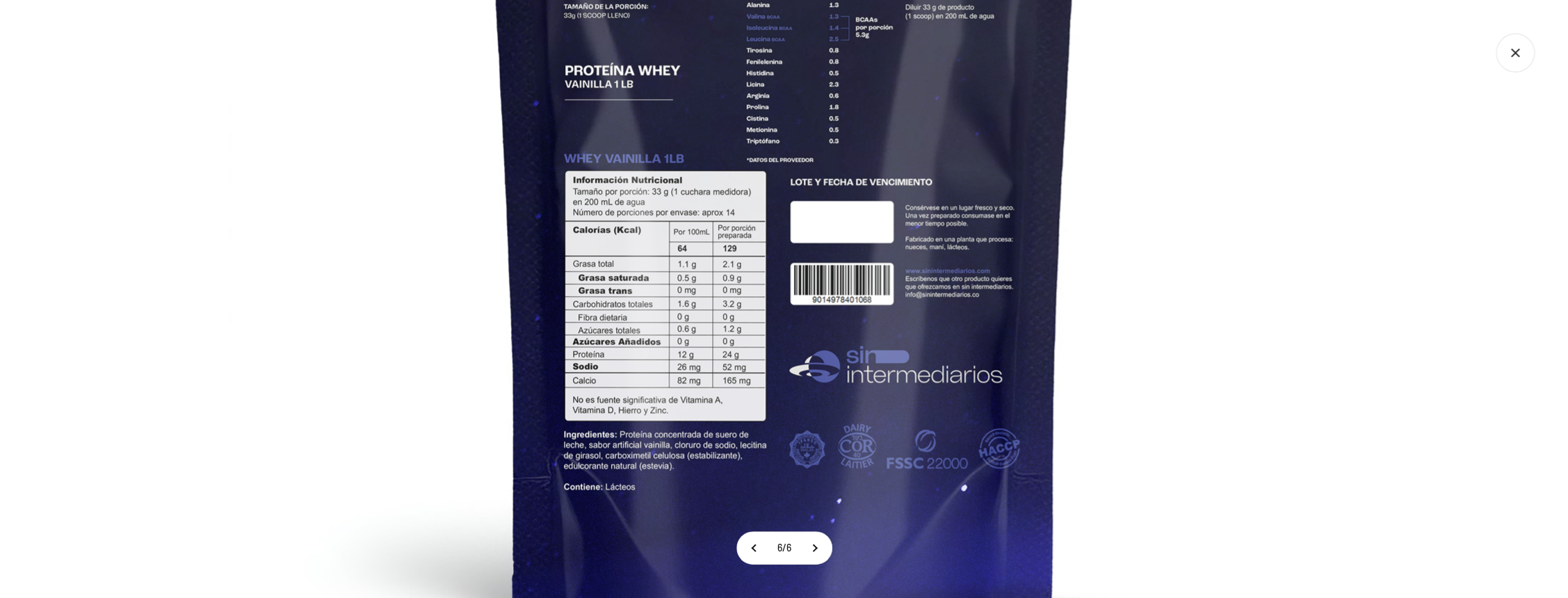
click at [1335, 196] on img at bounding box center [784, 149] width 1113 height 1112
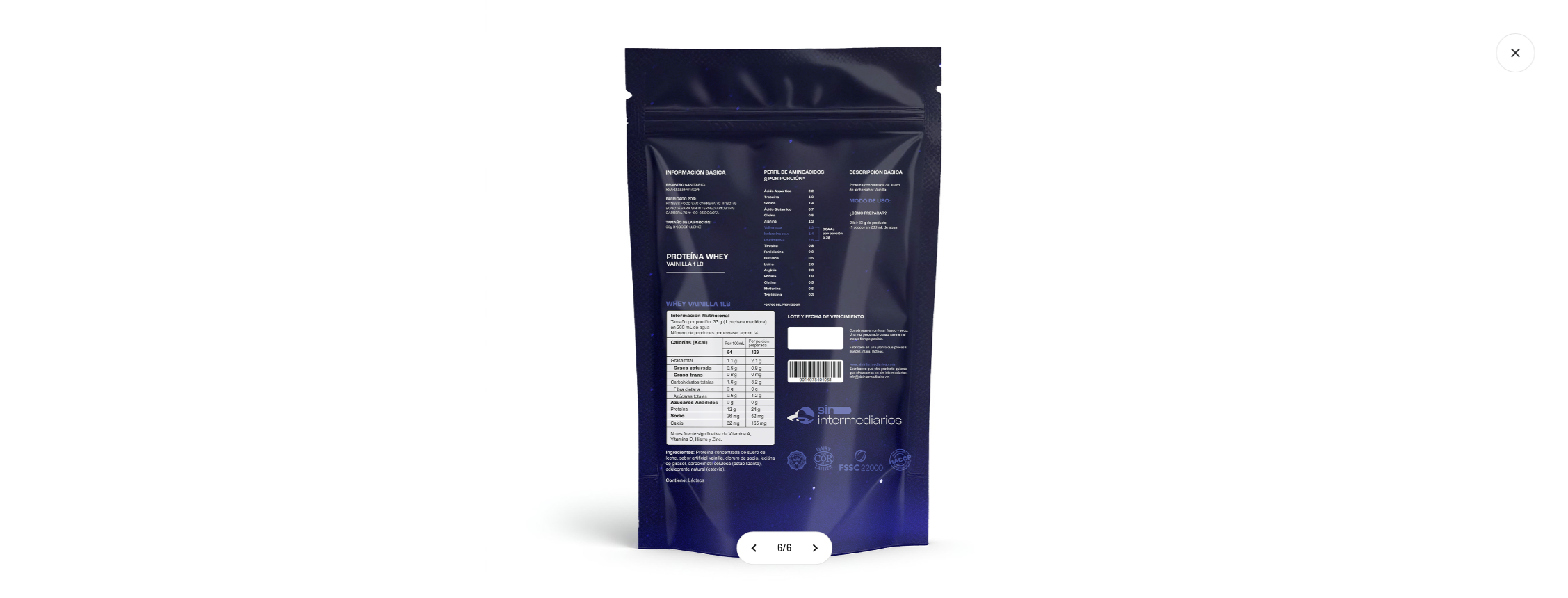
click at [1518, 54] on icon "Cerrar galería" at bounding box center [1515, 53] width 39 height 39
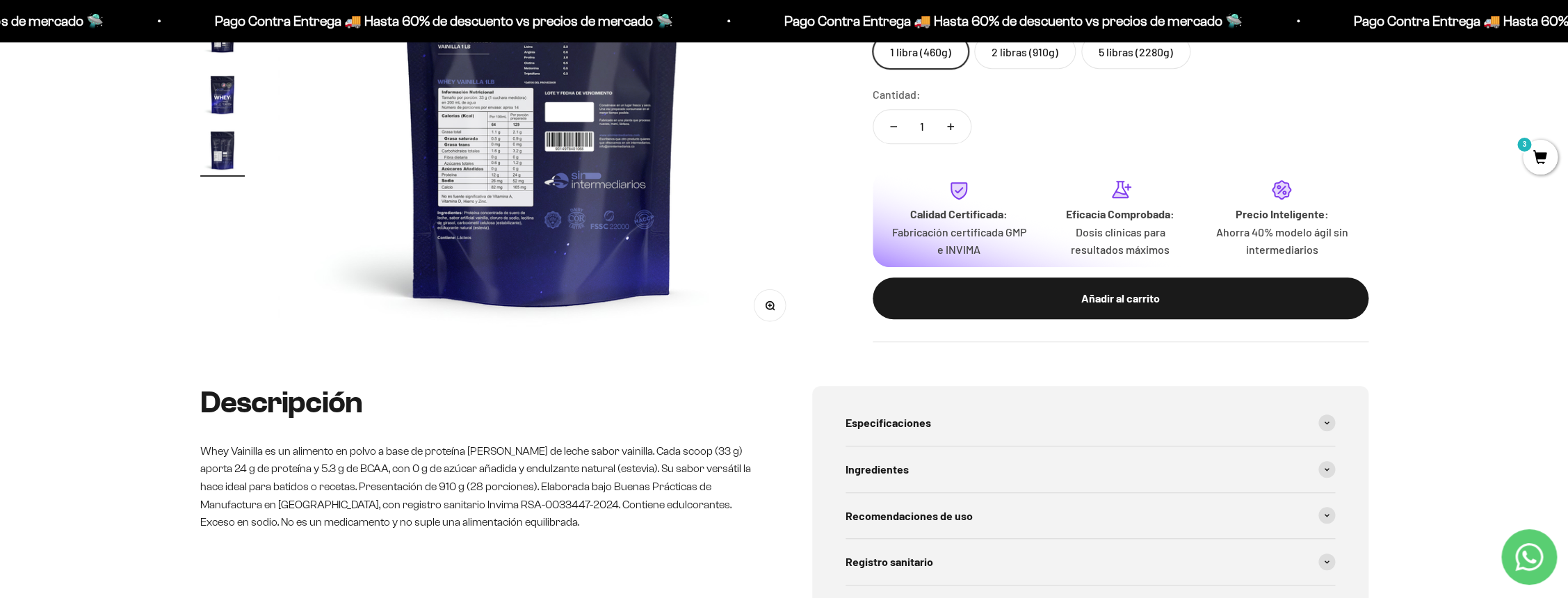
click at [1540, 160] on span "3" at bounding box center [1540, 157] width 35 height 35
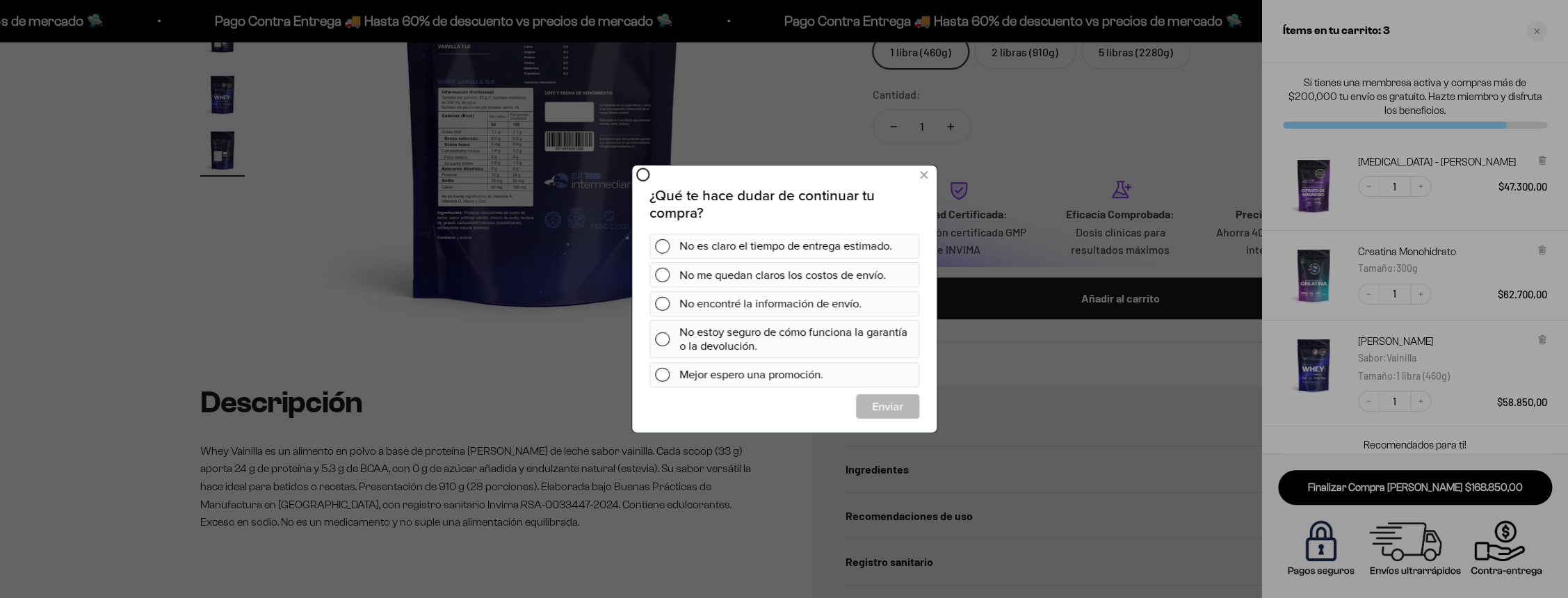
scroll to position [0, 0]
click at [925, 174] on icon at bounding box center [923, 175] width 8 height 19
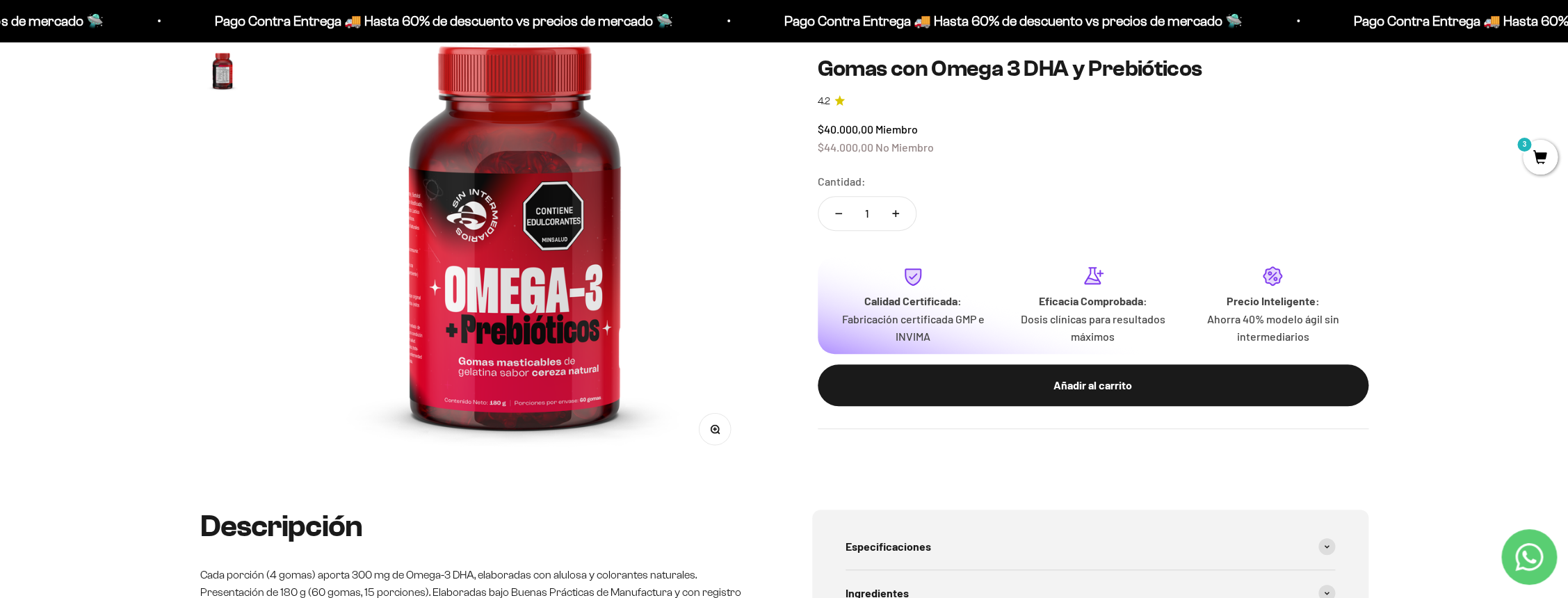
scroll to position [144, 0]
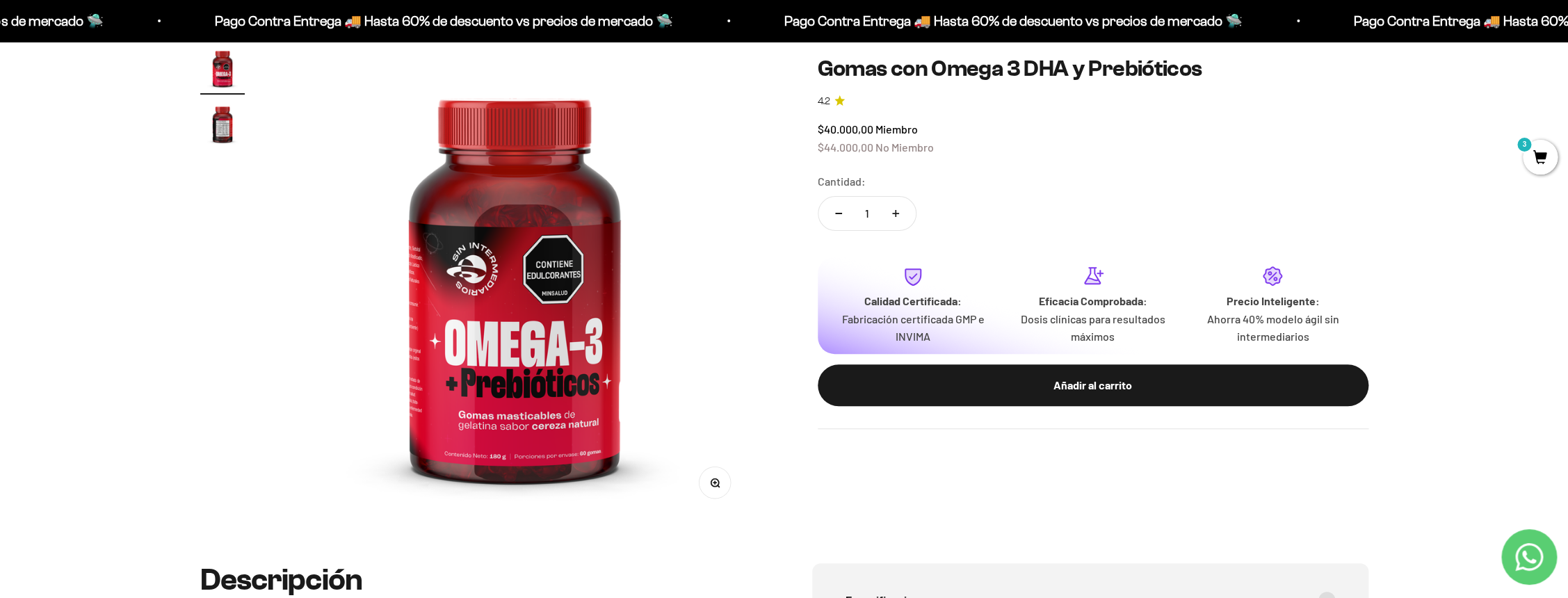
click at [226, 130] on img "Ir al artículo 2" at bounding box center [222, 123] width 45 height 45
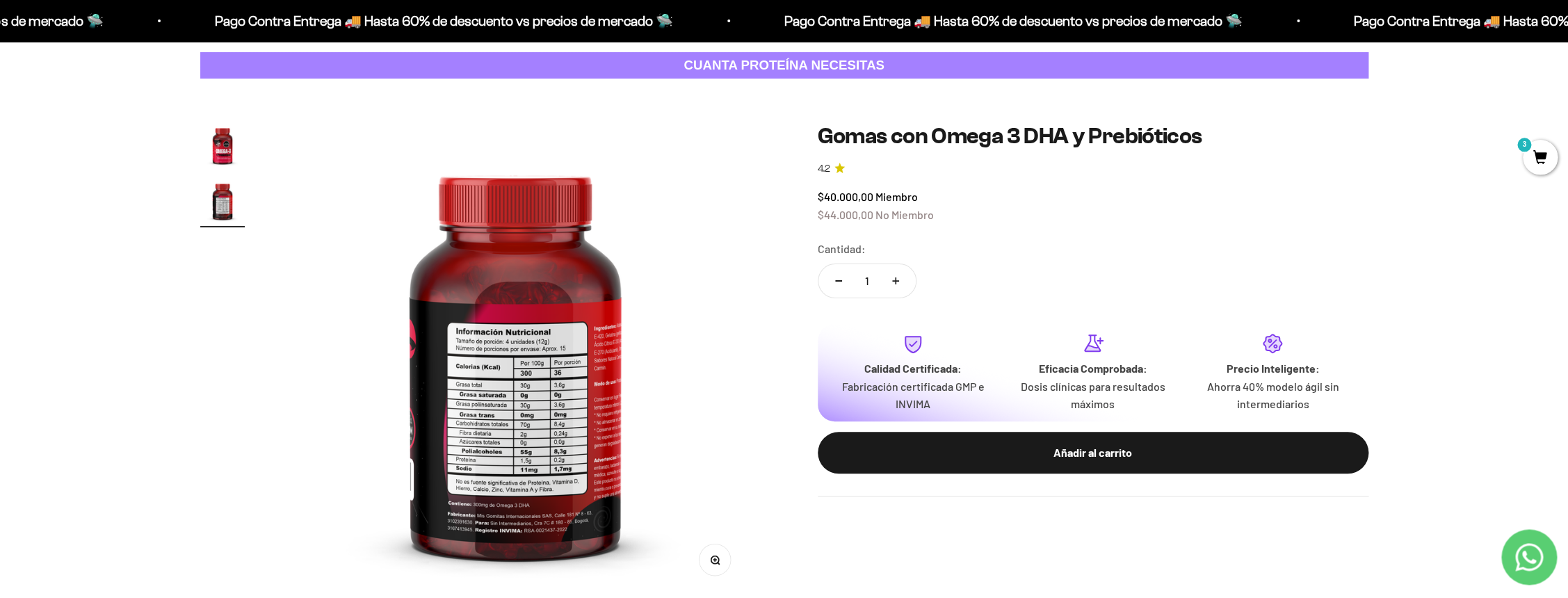
scroll to position [63, 0]
